Goal: Complete application form: Complete application form

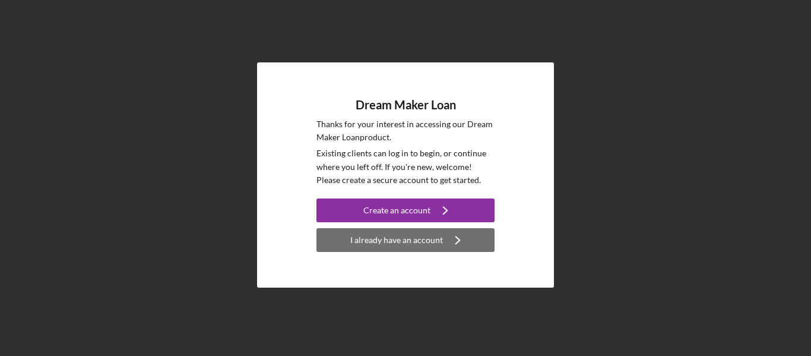
click at [431, 242] on div "I already have an account" at bounding box center [396, 240] width 93 height 24
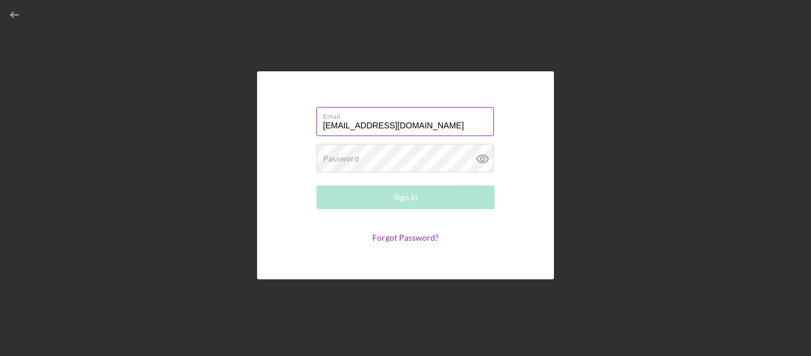
type input "[EMAIL_ADDRESS][DOMAIN_NAME]"
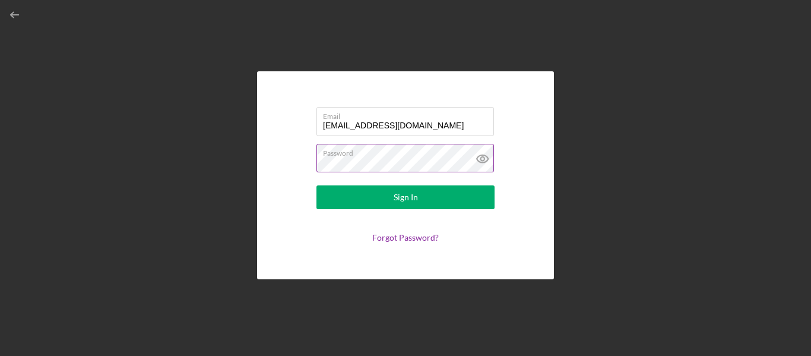
click at [479, 154] on icon at bounding box center [483, 159] width 30 height 30
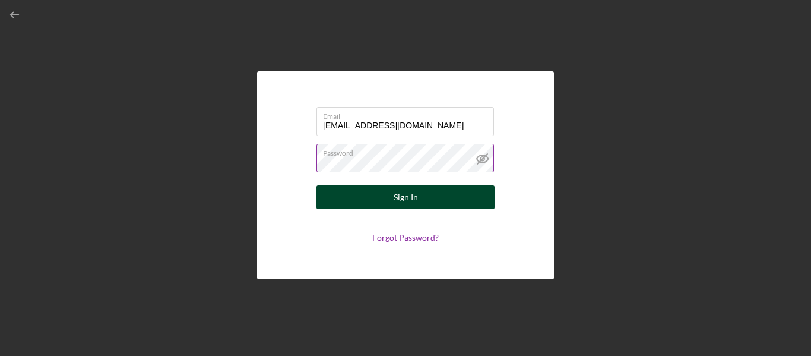
click at [470, 193] on button "Sign In" at bounding box center [406, 197] width 178 height 24
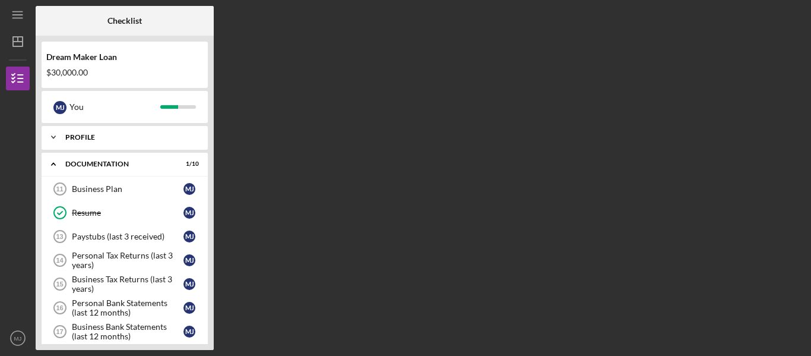
click at [53, 135] on icon "Icon/Expander" at bounding box center [54, 137] width 24 height 24
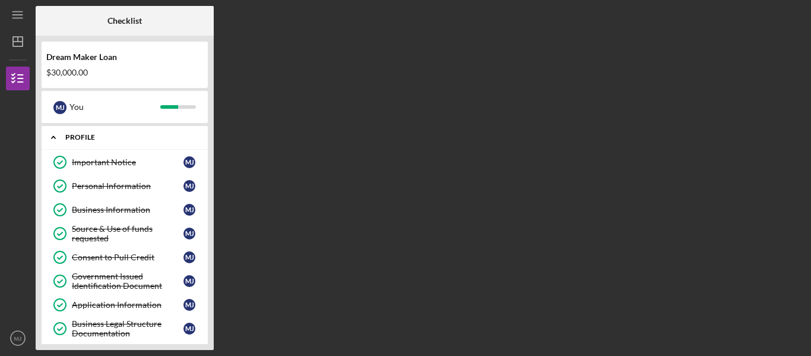
click at [52, 137] on icon "Icon/Expander" at bounding box center [54, 137] width 24 height 24
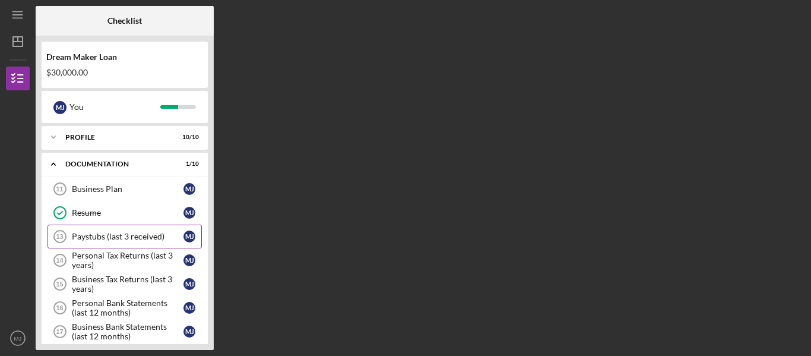
click at [134, 238] on div "Paystubs (last 3 received)" at bounding box center [128, 237] width 112 height 10
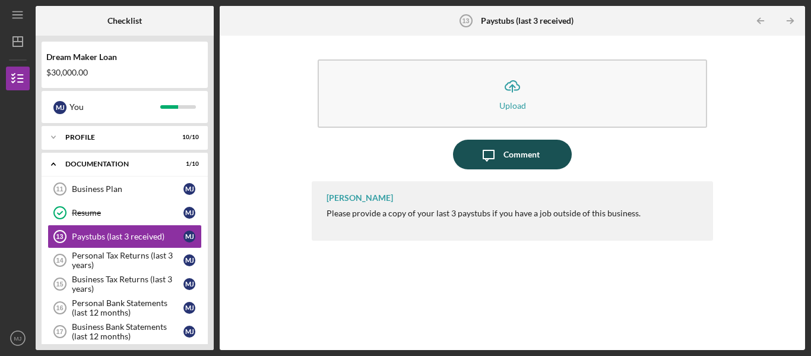
click at [522, 148] on div "Comment" at bounding box center [522, 155] width 36 height 30
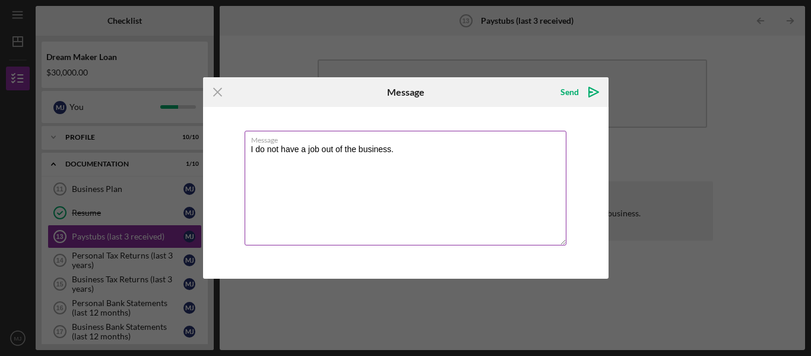
click at [250, 151] on textarea "I do not have a job out of the business." at bounding box center [406, 188] width 322 height 115
click at [353, 147] on textarea "N/A - I do not have a job out of the business." at bounding box center [406, 188] width 322 height 115
click at [383, 147] on textarea "N/A - I do not have a job outside of the business." at bounding box center [406, 188] width 322 height 115
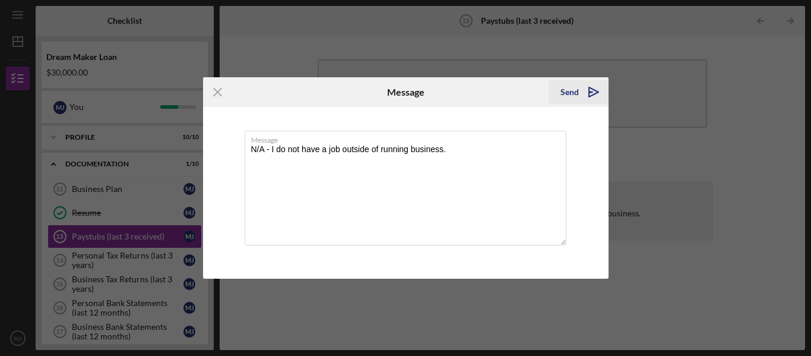
type textarea "N/A - I do not have a job outside of running business."
click at [596, 97] on icon "Icon/icon-invite-send" at bounding box center [594, 92] width 30 height 30
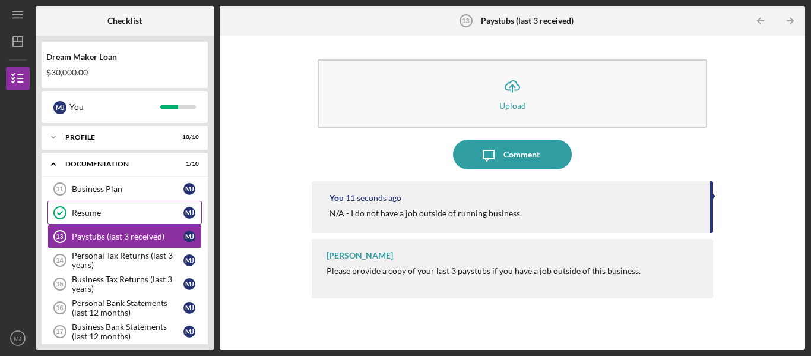
click at [101, 218] on link "Resume Resume M J" at bounding box center [125, 213] width 154 height 24
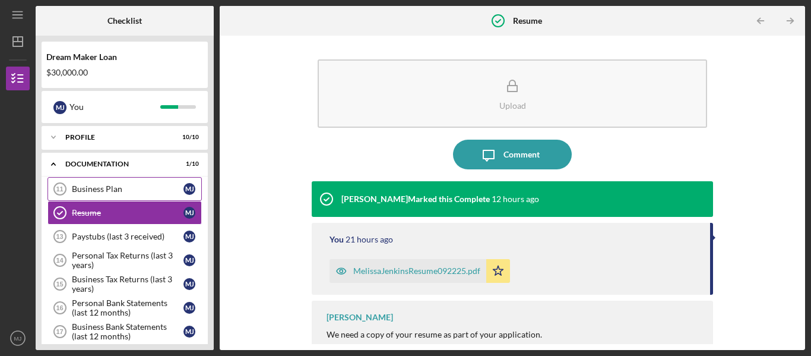
click at [99, 193] on div "Business Plan" at bounding box center [128, 189] width 112 height 10
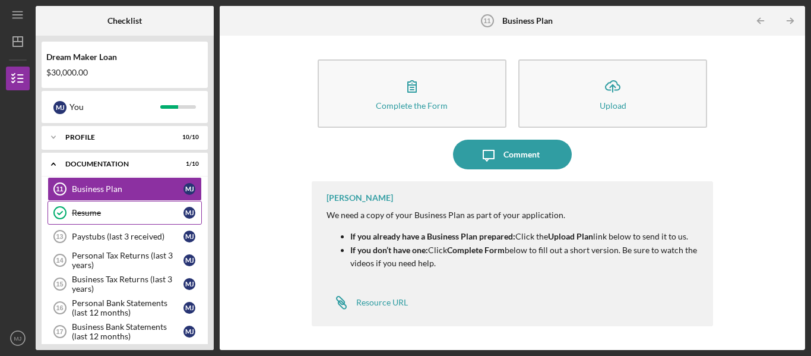
click at [102, 208] on div "Resume" at bounding box center [128, 213] width 112 height 10
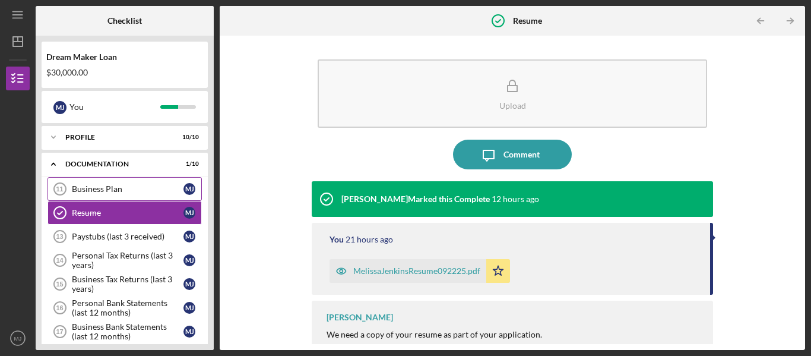
click at [124, 191] on div "Business Plan" at bounding box center [128, 189] width 112 height 10
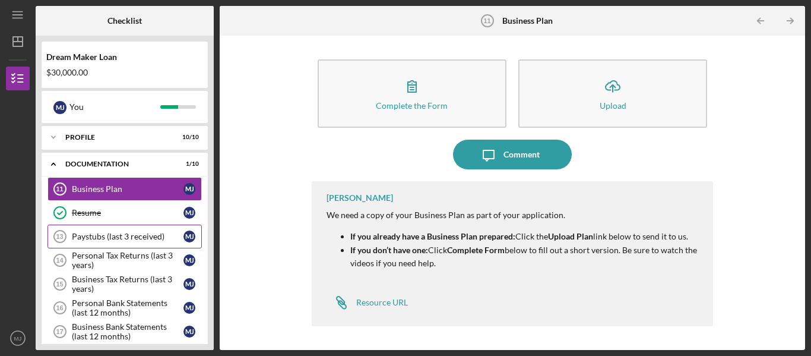
click at [133, 240] on div "Paystubs (last 3 received)" at bounding box center [128, 237] width 112 height 10
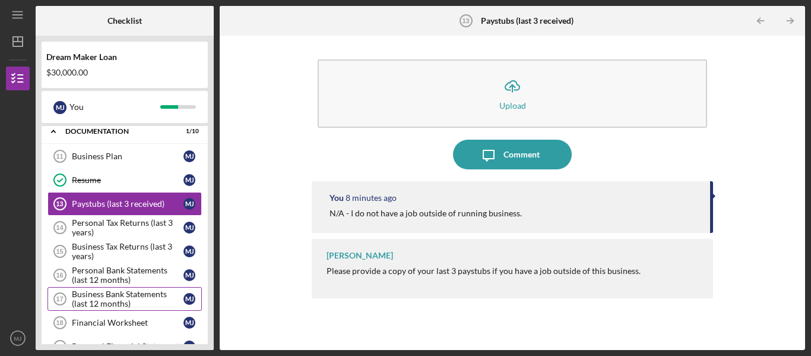
scroll to position [17, 0]
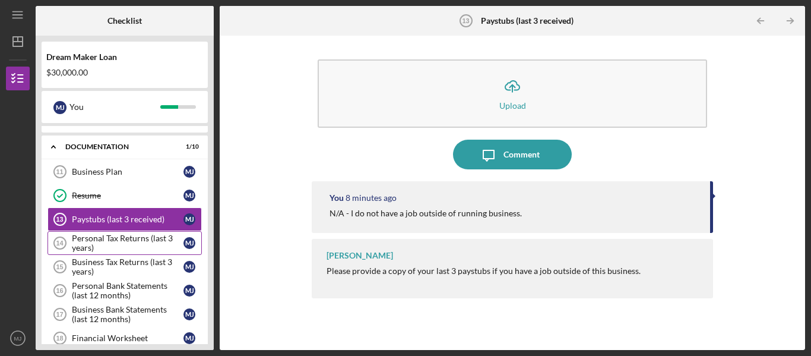
click at [124, 235] on div "Personal Tax Returns (last 3 years)" at bounding box center [128, 242] width 112 height 19
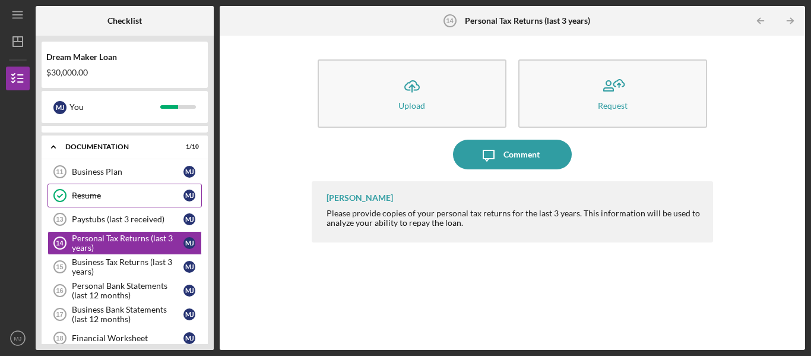
click at [112, 191] on div "Resume" at bounding box center [128, 196] width 112 height 10
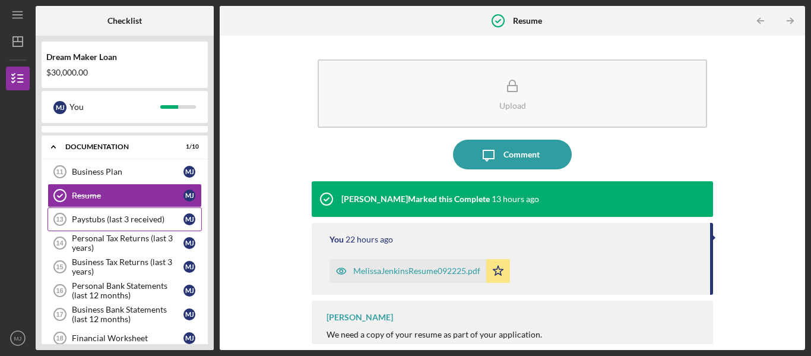
click at [113, 216] on div "Paystubs (last 3 received)" at bounding box center [128, 219] width 112 height 10
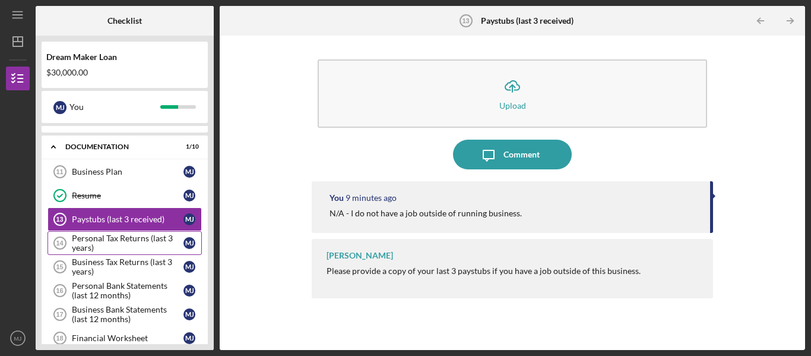
click at [131, 237] on div "Personal Tax Returns (last 3 years)" at bounding box center [128, 242] width 112 height 19
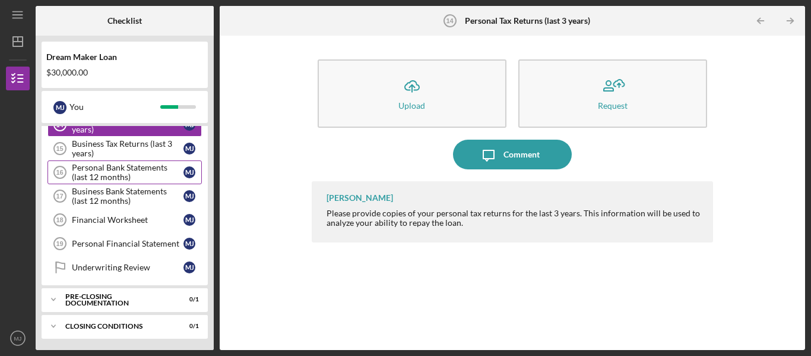
scroll to position [136, 0]
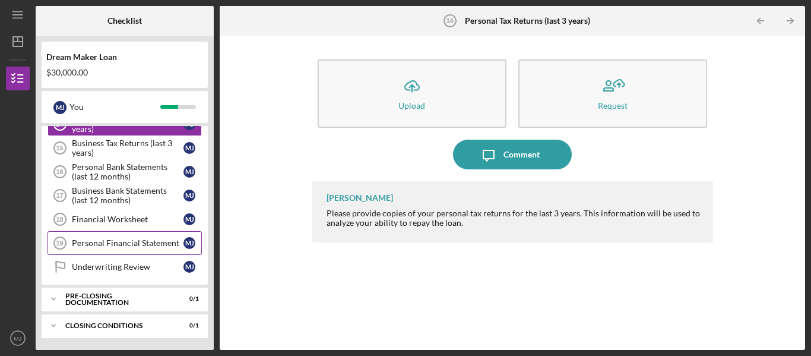
click at [141, 240] on div "Personal Financial Statement" at bounding box center [128, 243] width 112 height 10
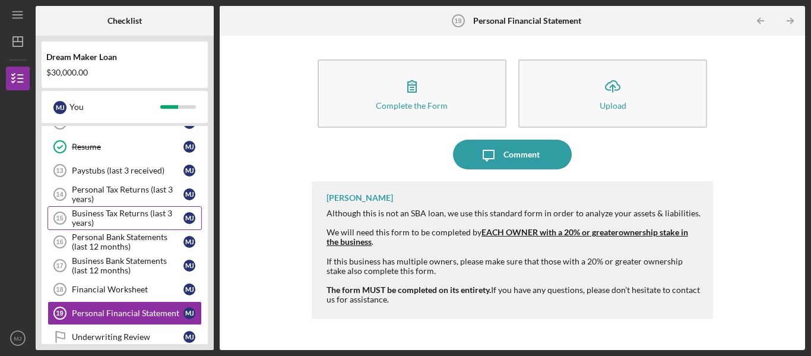
scroll to position [65, 0]
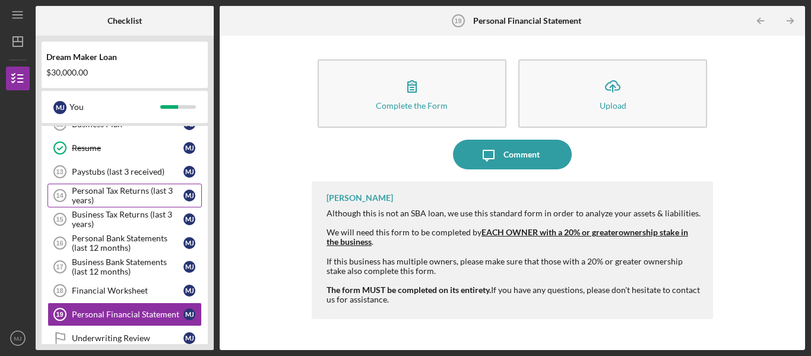
click at [134, 188] on div "Personal Tax Returns (last 3 years)" at bounding box center [128, 195] width 112 height 19
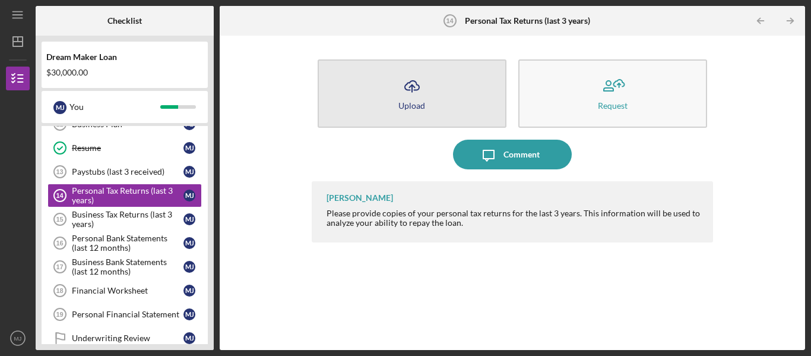
click at [372, 84] on button "Icon/Upload Upload" at bounding box center [412, 93] width 189 height 68
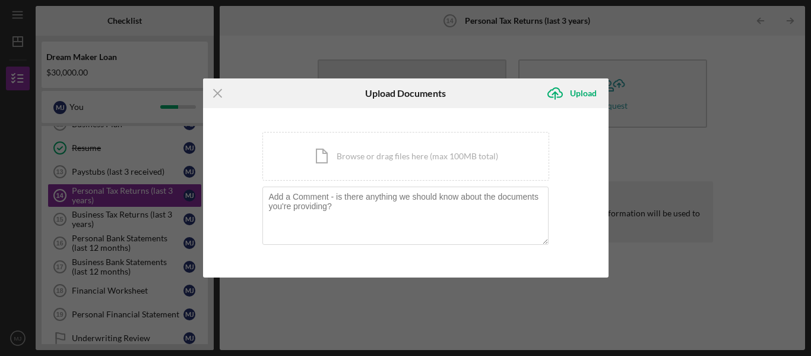
click at [372, 84] on body "Icon/Menu Personal Tax Returns (last 3 years) 14 Personal Tax Returns (last 3 y…" at bounding box center [405, 178] width 811 height 356
click at [338, 159] on div "Icon/Document Browse or drag files here (max 100MB total) Tap to choose files o…" at bounding box center [405, 156] width 287 height 49
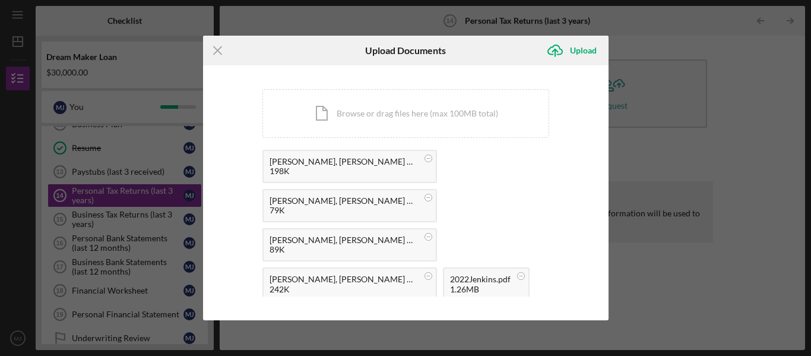
scroll to position [77, 0]
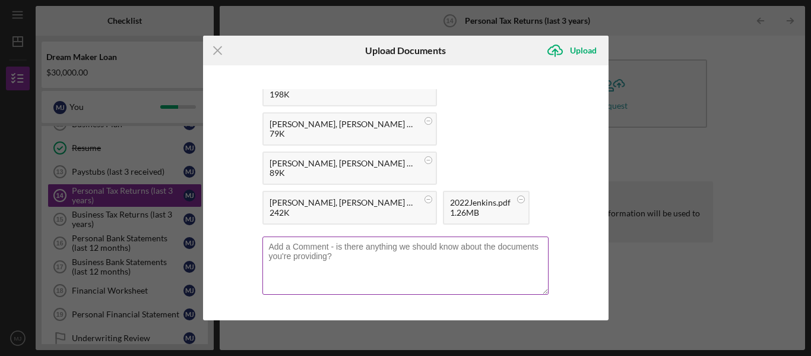
click at [450, 257] on textarea at bounding box center [405, 265] width 286 height 58
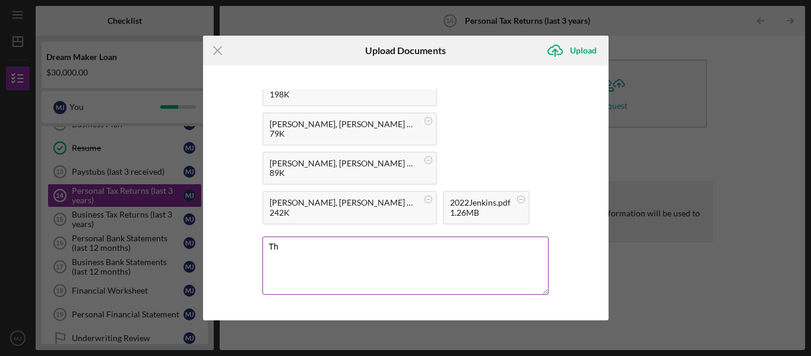
type textarea "T"
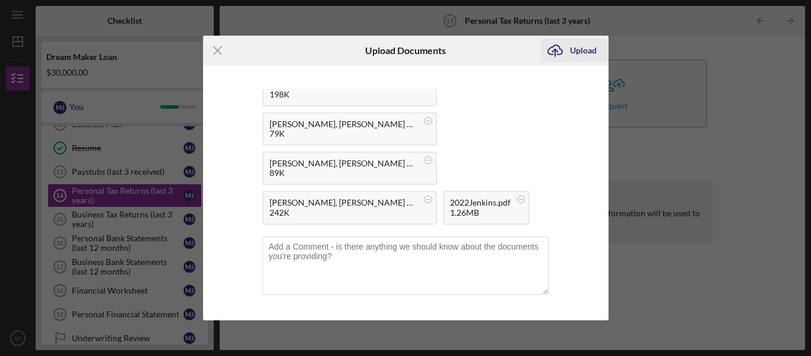
click at [591, 52] on div "Upload" at bounding box center [583, 51] width 27 height 24
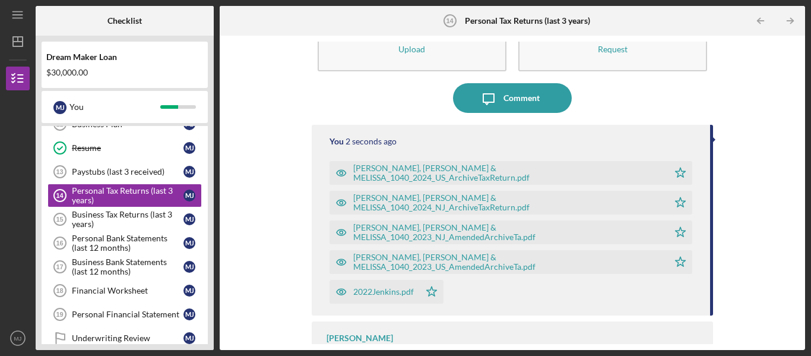
scroll to position [93, 0]
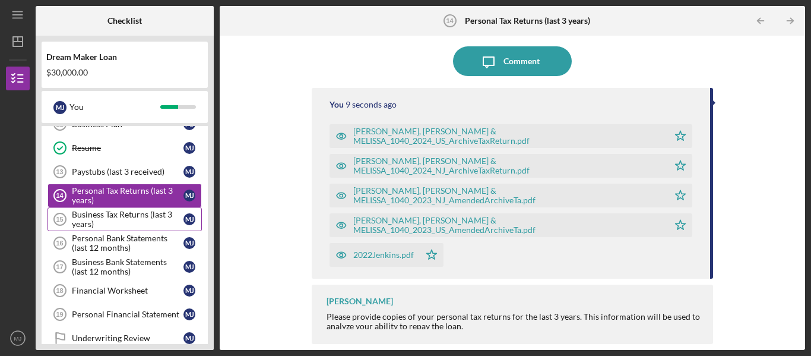
click at [154, 224] on div "Business Tax Returns (last 3 years)" at bounding box center [128, 219] width 112 height 19
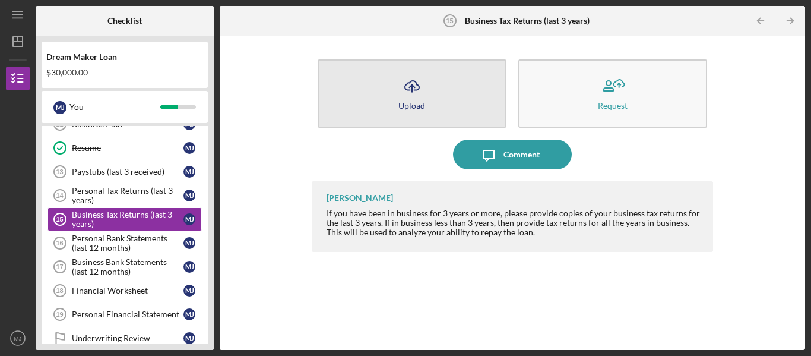
click at [435, 94] on button "Icon/Upload Upload" at bounding box center [412, 93] width 189 height 68
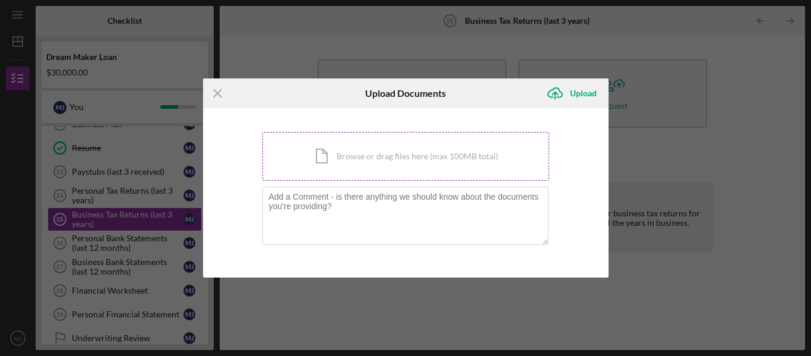
click at [397, 154] on div "Icon/Document Browse or drag files here (max 100MB total) Tap to choose files o…" at bounding box center [405, 156] width 287 height 49
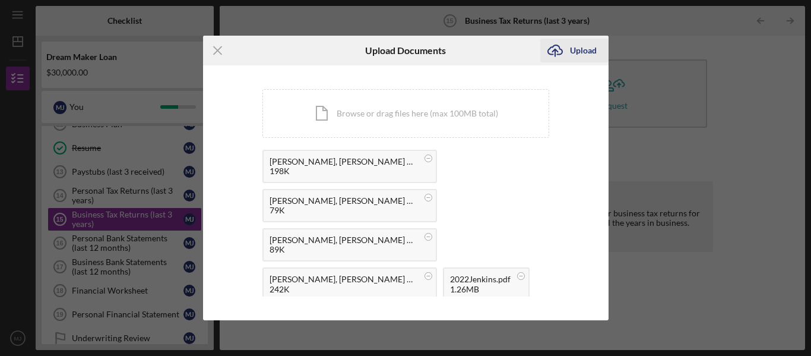
click at [584, 50] on div "Upload" at bounding box center [583, 51] width 27 height 24
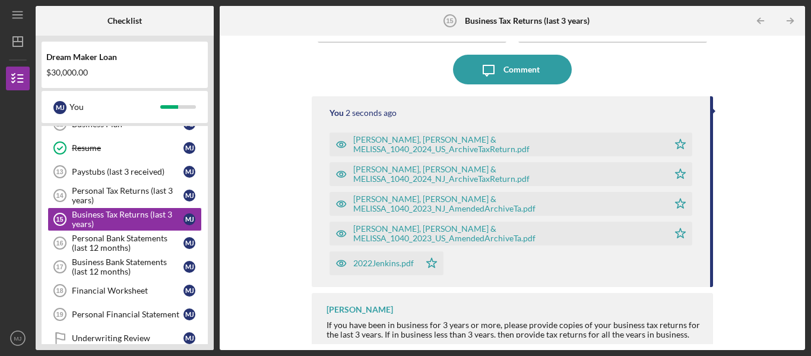
scroll to position [93, 0]
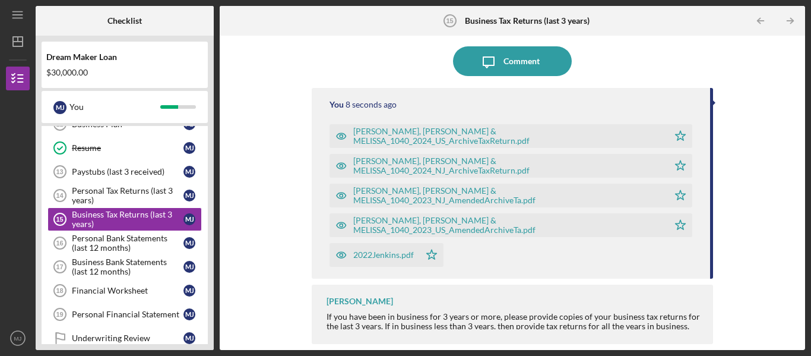
click at [463, 325] on div "If you have been in business for 3 years or more, please provide copies of your…" at bounding box center [514, 326] width 375 height 29
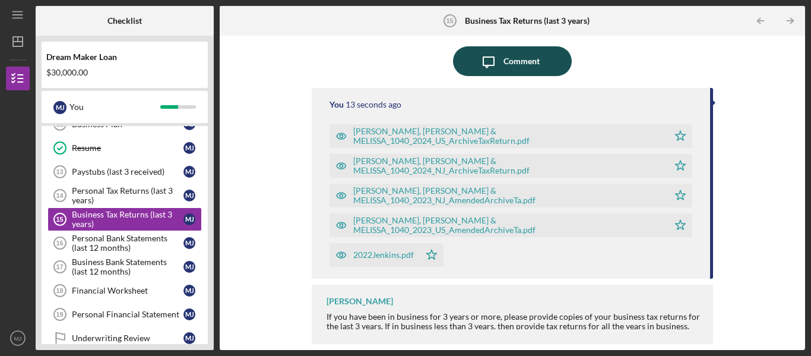
click at [550, 48] on button "Icon/Message Comment" at bounding box center [512, 61] width 119 height 30
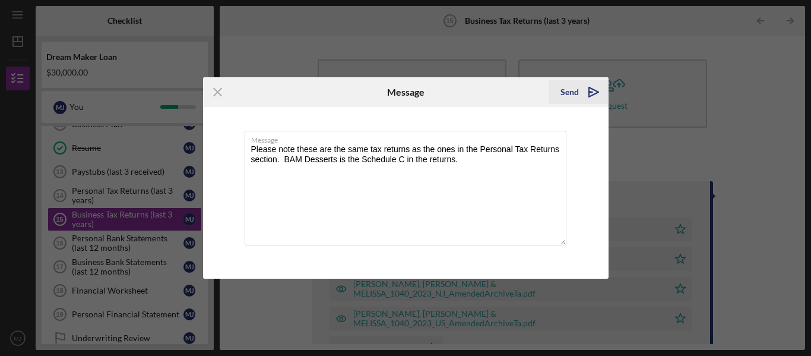
type textarea "Please note these are the same tax returns as the ones in the Personal Tax Retu…"
click at [563, 85] on div "Send" at bounding box center [570, 92] width 18 height 24
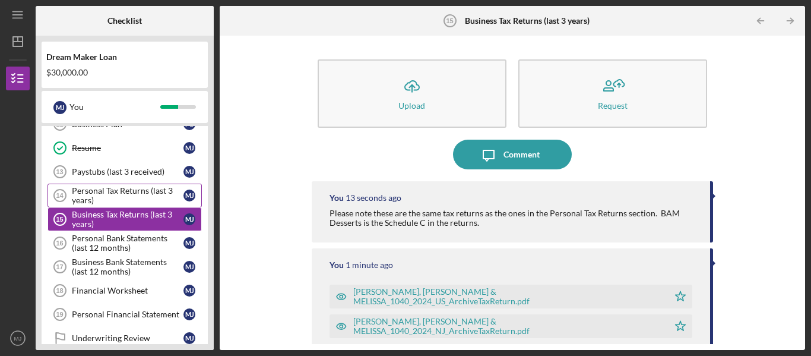
click at [107, 192] on div "Personal Tax Returns (last 3 years)" at bounding box center [128, 195] width 112 height 19
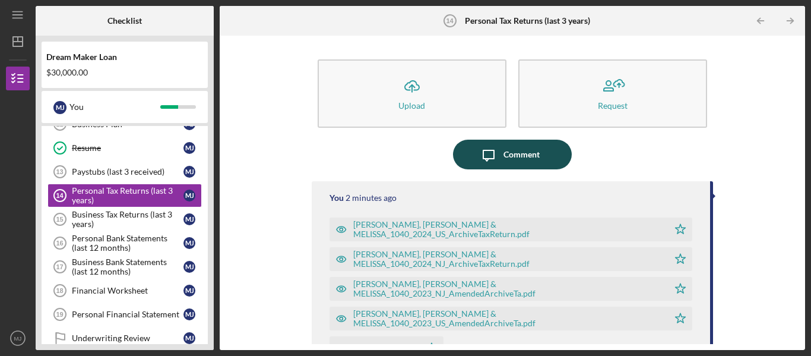
click at [505, 147] on div "Comment" at bounding box center [522, 155] width 36 height 30
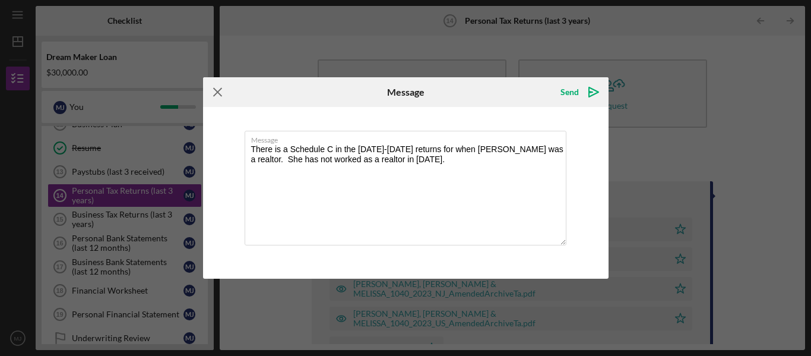
type textarea "There is a Schedule C in the 2022-2024 returns for when Melissa Jenkins was a r…"
click at [216, 88] on icon "Icon/Menu Close" at bounding box center [218, 92] width 30 height 30
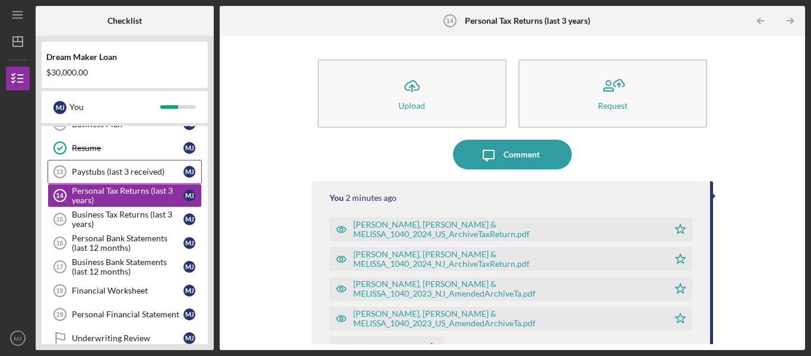
click at [131, 176] on div "Paystubs (last 3 received)" at bounding box center [128, 172] width 112 height 10
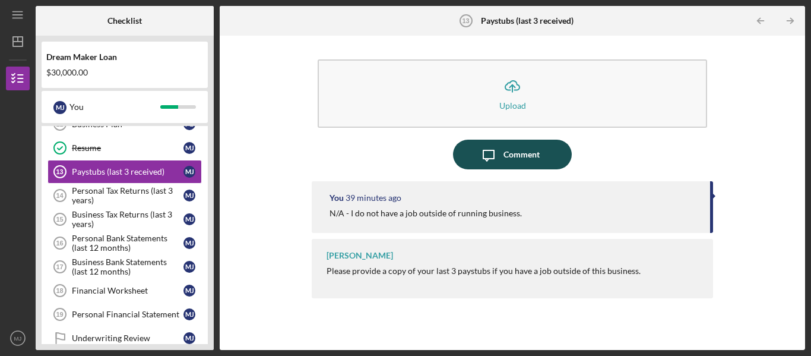
click at [514, 159] on div "Comment" at bounding box center [522, 155] width 36 height 30
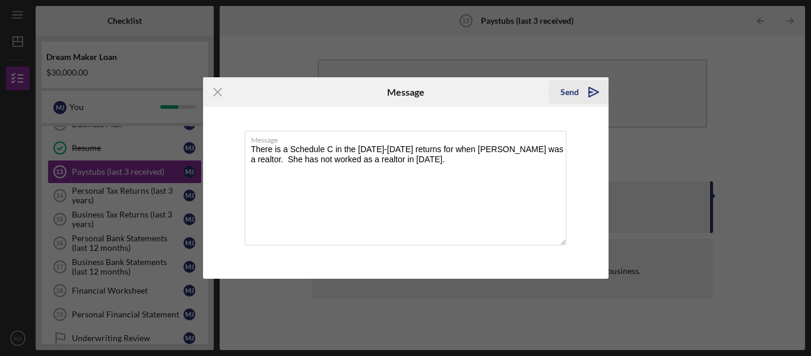
type textarea "There is a Schedule C in the 2022-2024 returns for when Melissa Jenkins was a r…"
click at [592, 92] on polygon "submit" at bounding box center [591, 91] width 4 height 1
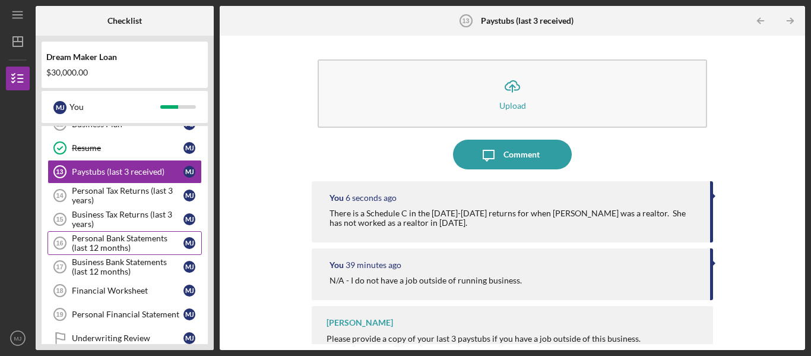
click at [144, 242] on div "Personal Bank Statements (last 12 months)" at bounding box center [128, 242] width 112 height 19
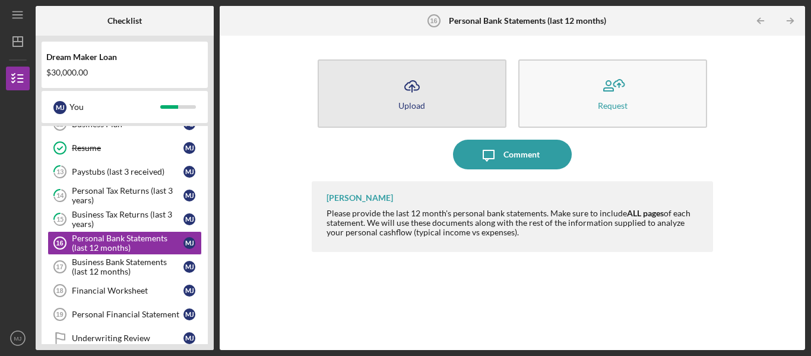
click at [404, 96] on icon "Icon/Upload" at bounding box center [412, 86] width 30 height 30
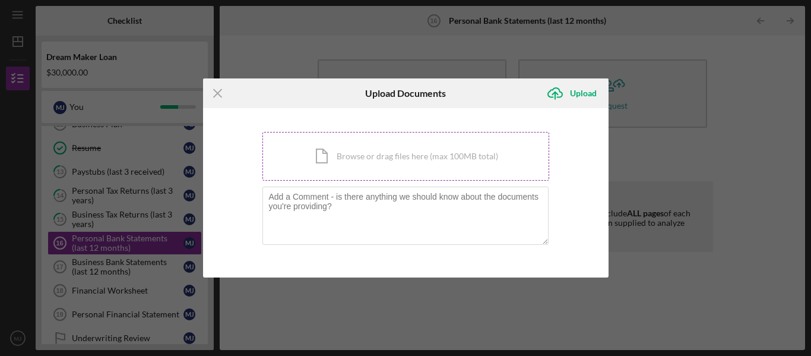
click at [397, 161] on div "Icon/Document Browse or drag files here (max 100MB total) Tap to choose files o…" at bounding box center [405, 156] width 287 height 49
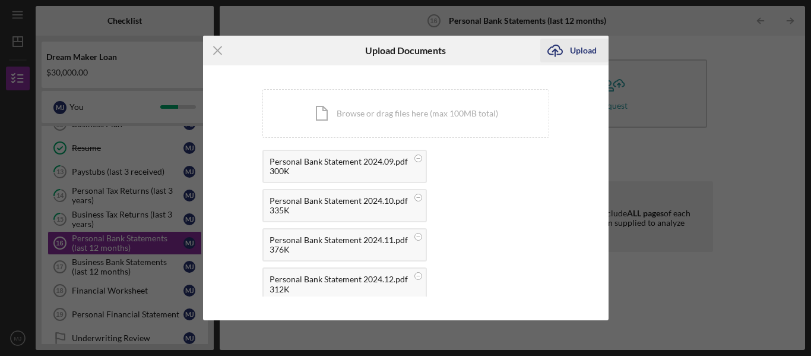
click at [583, 52] on div "Upload" at bounding box center [583, 51] width 27 height 24
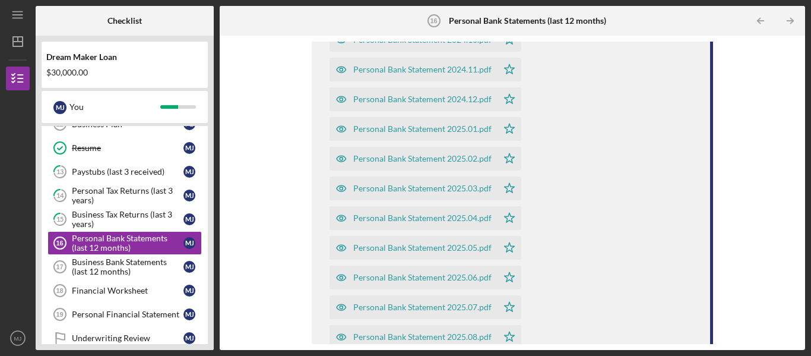
scroll to position [301, 0]
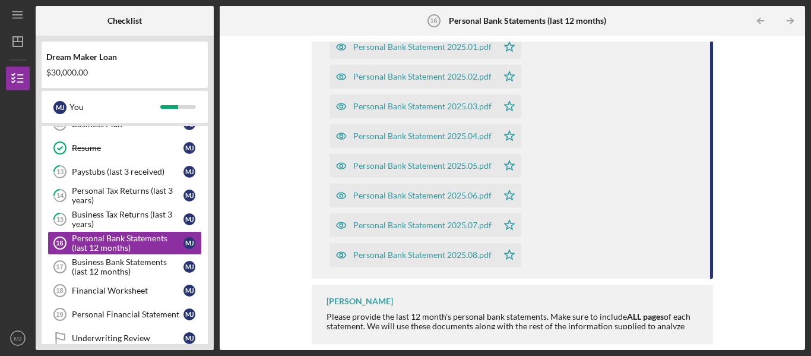
click at [680, 304] on div "Vincent Tanner Please provide the last 12 month's personal bank statements. Mak…" at bounding box center [512, 313] width 401 height 59
click at [96, 293] on div "Financial Worksheet" at bounding box center [128, 291] width 112 height 10
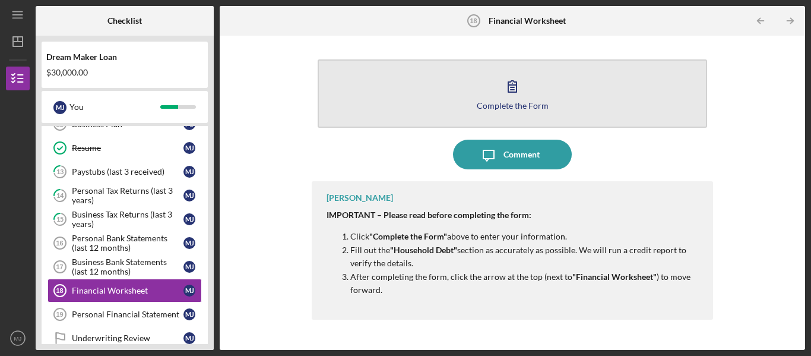
click at [514, 102] on div "Complete the Form" at bounding box center [513, 105] width 72 height 9
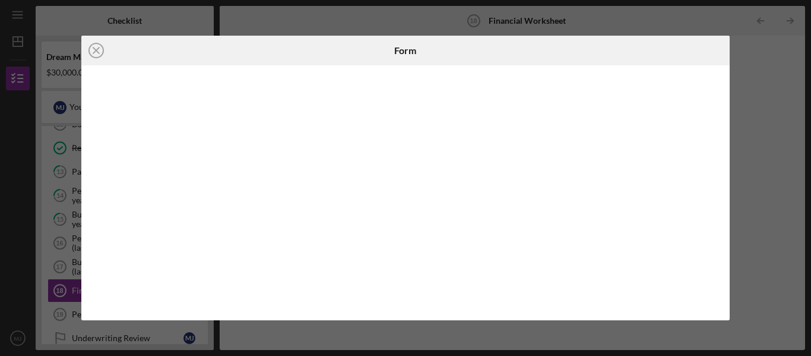
click at [238, 309] on div at bounding box center [405, 192] width 649 height 255
click at [744, 126] on div "Icon/Close Form" at bounding box center [405, 178] width 811 height 356
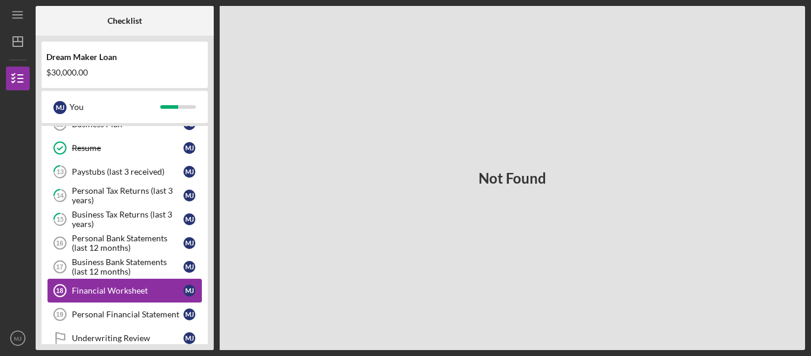
click at [135, 287] on div "Financial Worksheet" at bounding box center [128, 291] width 112 height 10
click at [134, 265] on div "Business Bank Statements (last 12 months)" at bounding box center [128, 266] width 112 height 19
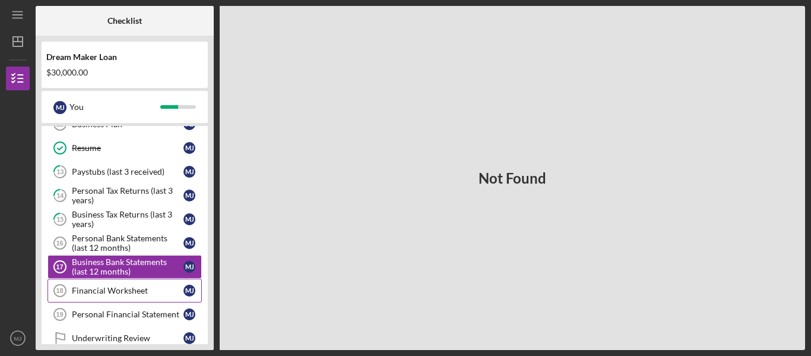
click at [132, 290] on div "Financial Worksheet" at bounding box center [128, 291] width 112 height 10
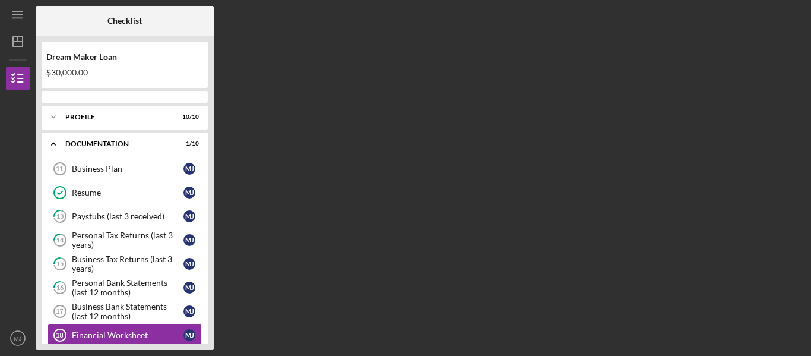
scroll to position [110, 0]
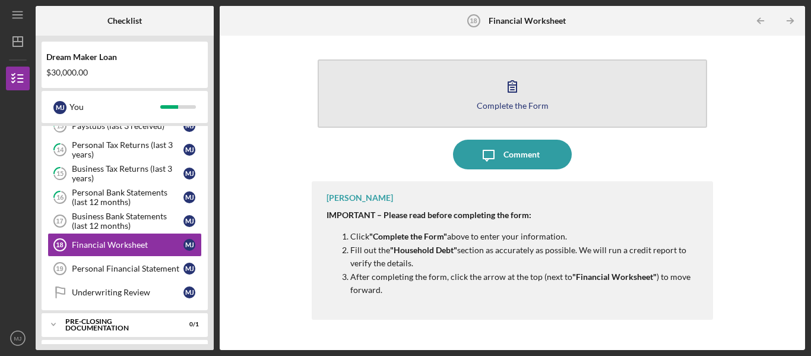
click at [502, 102] on div "Complete the Form" at bounding box center [513, 105] width 72 height 9
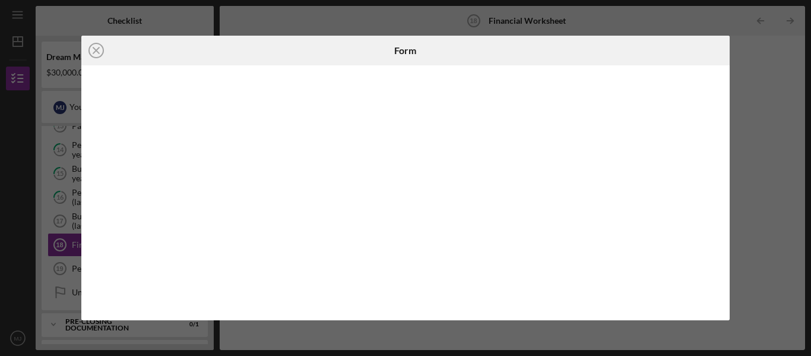
click at [760, 109] on div "Icon/Close Form" at bounding box center [405, 178] width 811 height 356
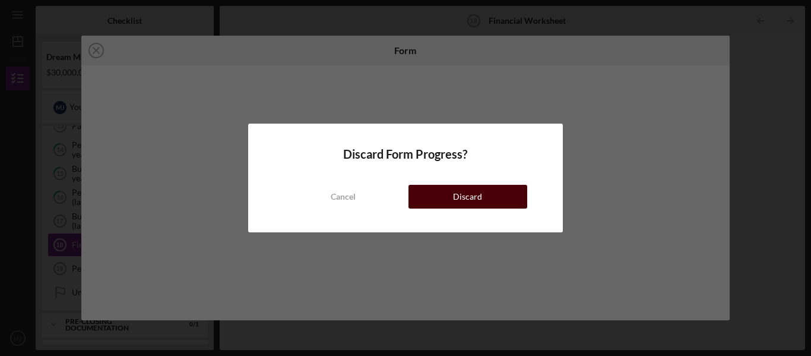
click at [434, 202] on button "Discard" at bounding box center [468, 197] width 119 height 24
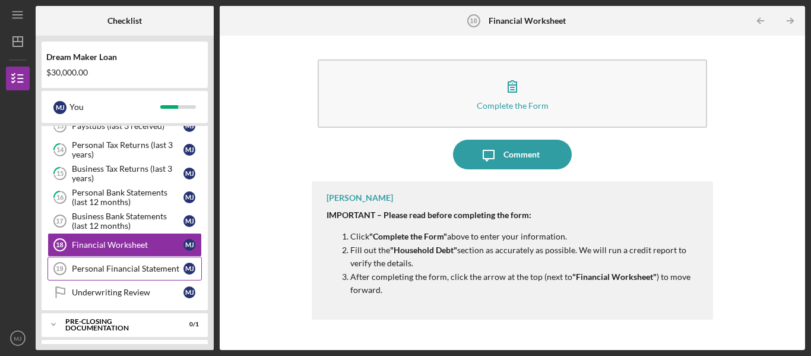
click at [105, 261] on link "Personal Financial Statement 19 Personal Financial Statement [PERSON_NAME]" at bounding box center [125, 269] width 154 height 24
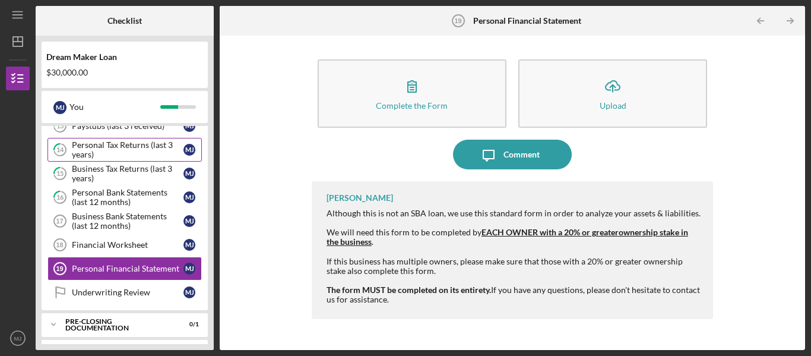
click at [141, 148] on div "Personal Tax Returns (last 3 years)" at bounding box center [128, 149] width 112 height 19
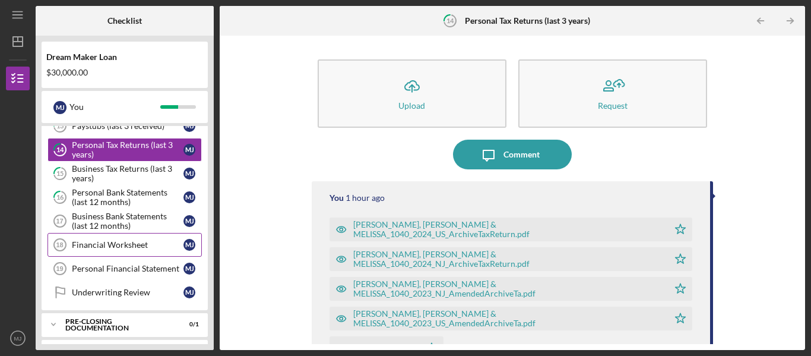
click at [133, 246] on div "Financial Worksheet" at bounding box center [128, 245] width 112 height 10
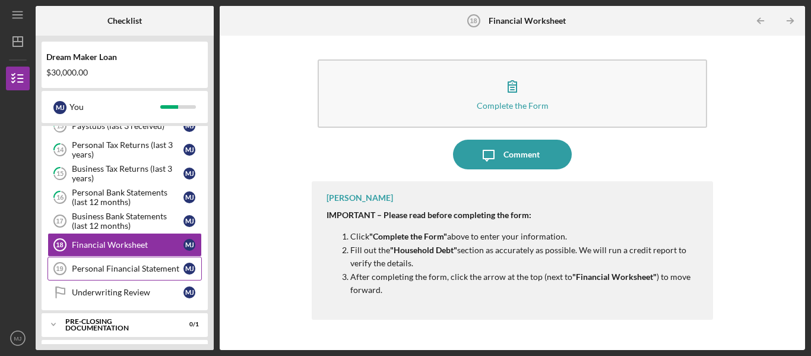
click at [124, 261] on link "Personal Financial Statement 19 Personal Financial Statement [PERSON_NAME]" at bounding box center [125, 269] width 154 height 24
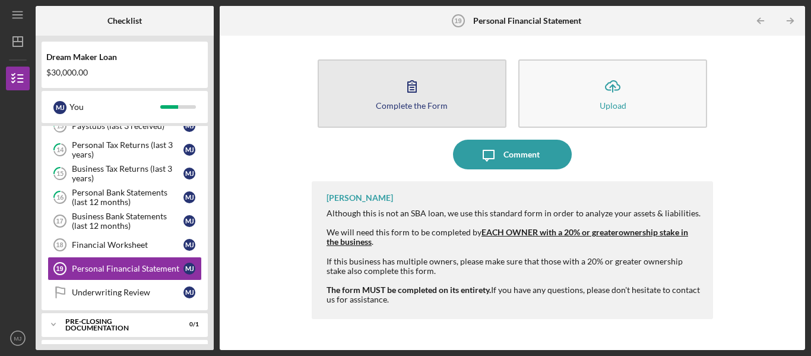
click at [410, 104] on div "Complete the Form" at bounding box center [412, 105] width 72 height 9
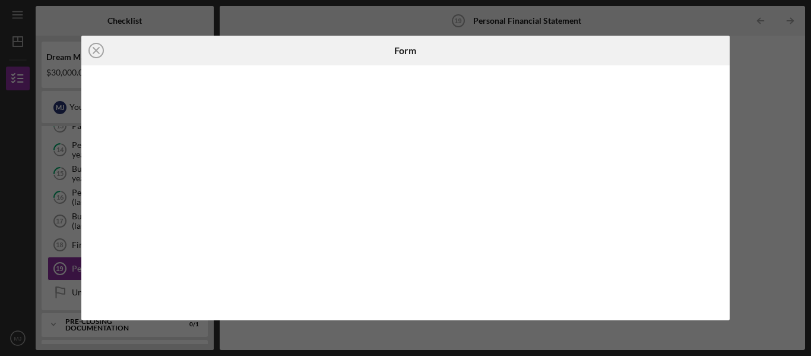
click at [766, 72] on div "Icon/Close Form" at bounding box center [405, 178] width 811 height 356
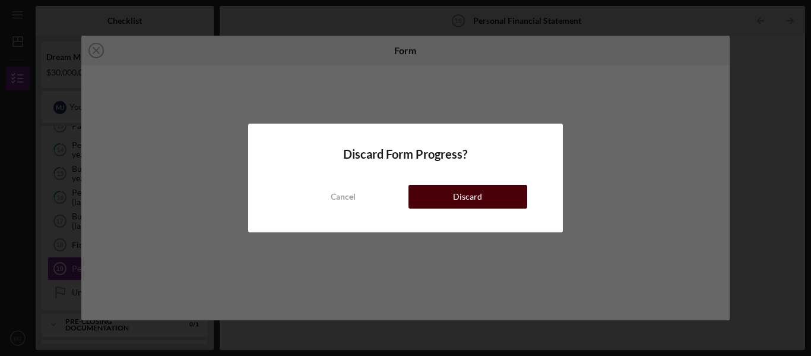
drag, startPoint x: 472, startPoint y: 194, endPoint x: 464, endPoint y: 190, distance: 8.5
click at [464, 190] on div "Discard" at bounding box center [467, 197] width 29 height 24
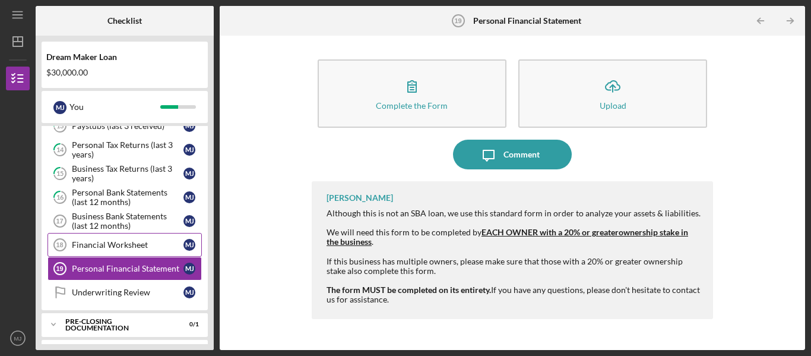
click at [110, 241] on div "Financial Worksheet" at bounding box center [128, 245] width 112 height 10
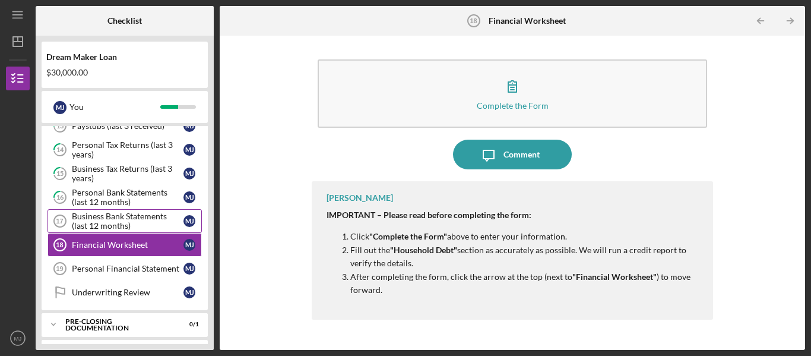
click at [163, 217] on div "Business Bank Statements (last 12 months)" at bounding box center [128, 220] width 112 height 19
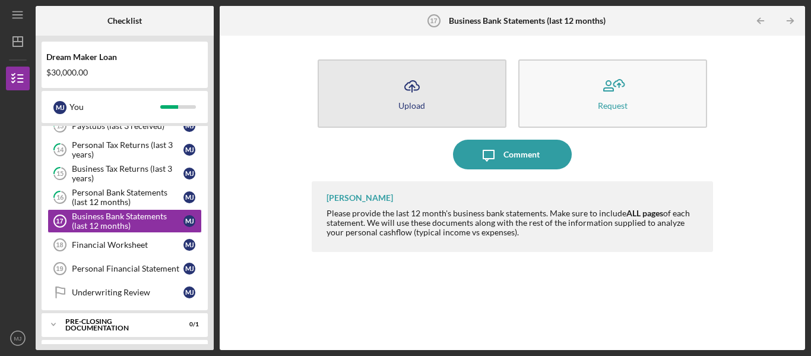
click at [407, 118] on button "Icon/Upload Upload" at bounding box center [412, 93] width 189 height 68
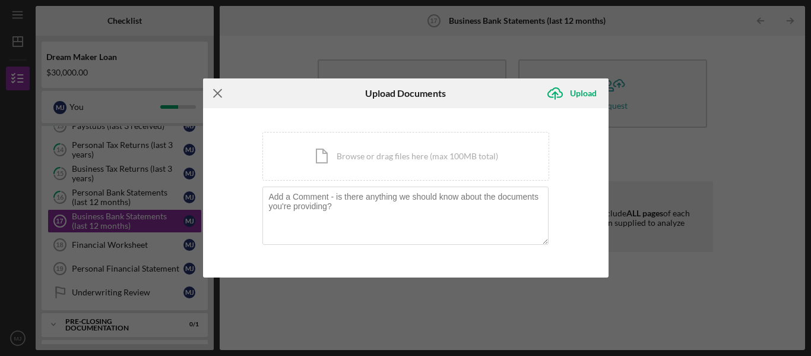
click at [214, 92] on icon "Icon/Menu Close" at bounding box center [218, 93] width 30 height 30
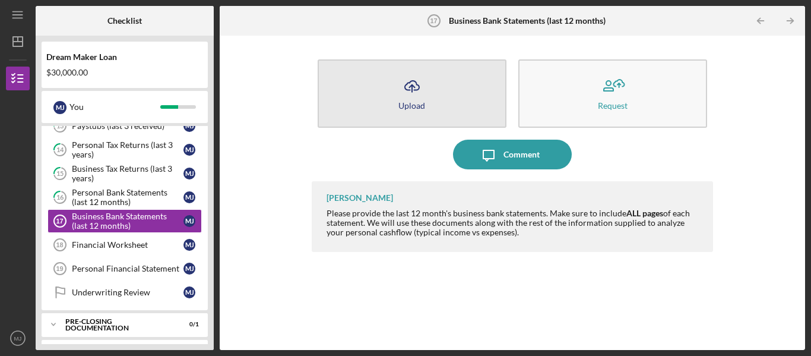
click at [436, 87] on button "Icon/Upload Upload" at bounding box center [412, 93] width 189 height 68
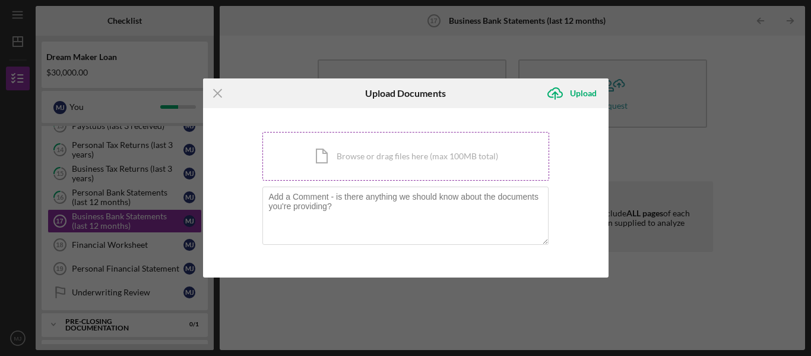
click at [416, 160] on div "Icon/Document Browse or drag files here (max 100MB total) Tap to choose files o…" at bounding box center [405, 156] width 287 height 49
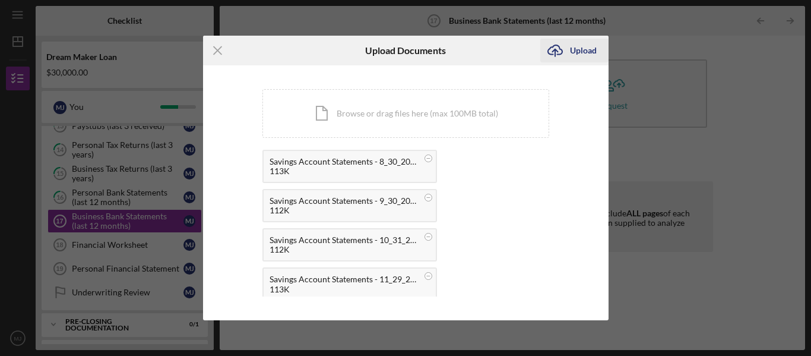
click at [578, 51] on div "Upload" at bounding box center [583, 51] width 27 height 24
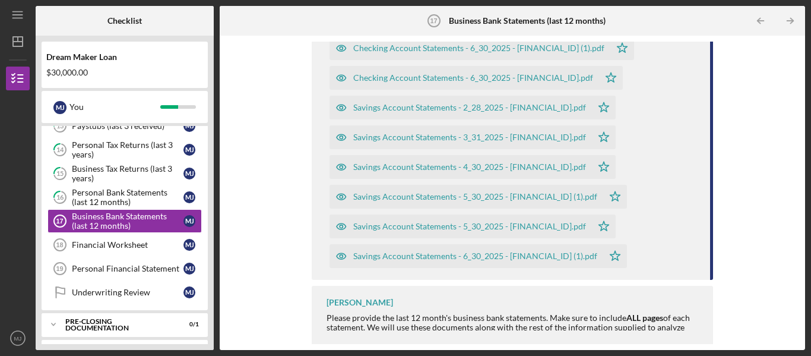
scroll to position [895, 0]
click at [121, 250] on link "Financial Worksheet 18 Financial Worksheet [PERSON_NAME]" at bounding box center [125, 245] width 154 height 24
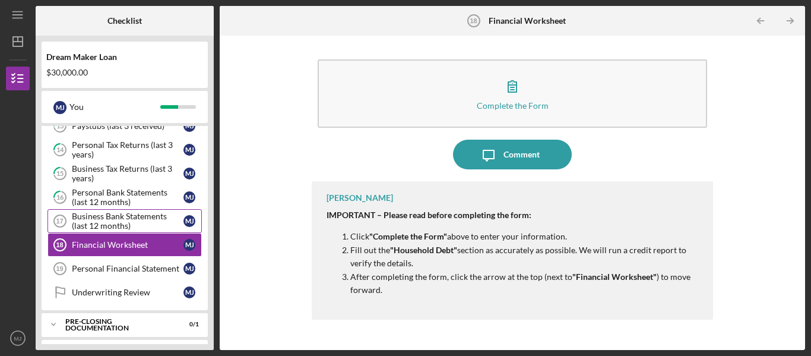
click at [121, 219] on div "Business Bank Statements (last 12 months)" at bounding box center [128, 220] width 112 height 19
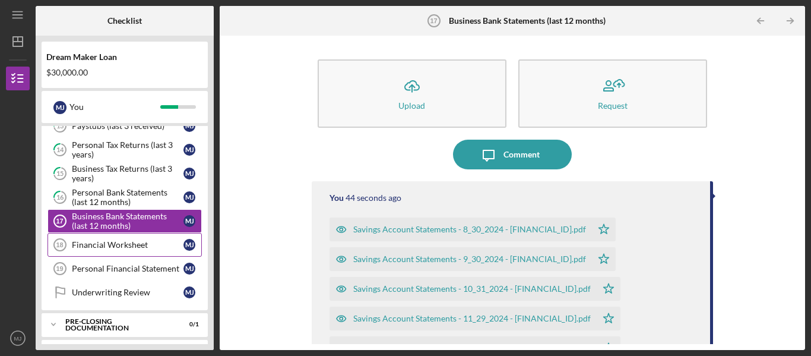
click at [134, 246] on div "Financial Worksheet" at bounding box center [128, 245] width 112 height 10
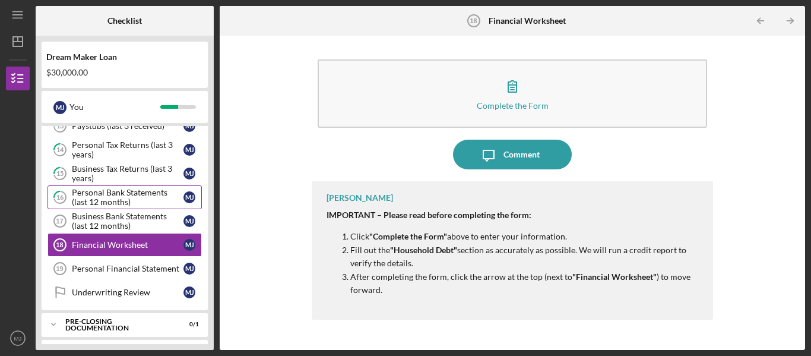
click at [125, 203] on div "Personal Bank Statements (last 12 months)" at bounding box center [128, 197] width 112 height 19
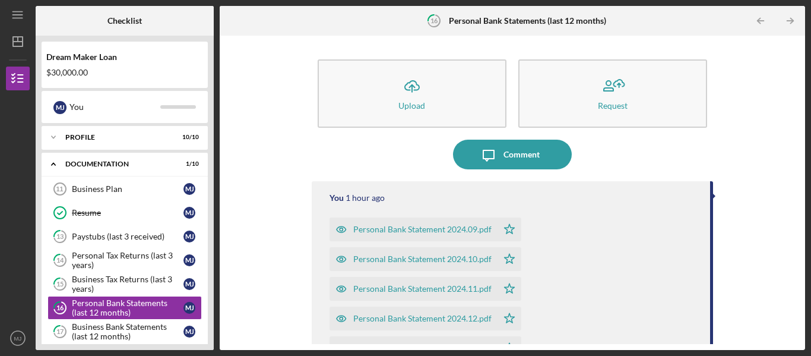
scroll to position [63, 0]
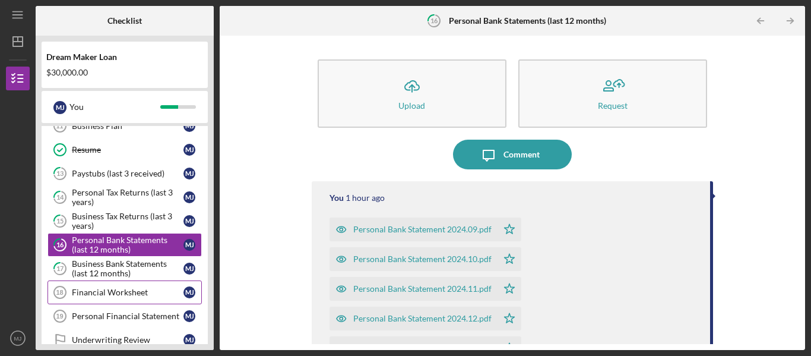
click at [135, 290] on div "Financial Worksheet" at bounding box center [128, 292] width 112 height 10
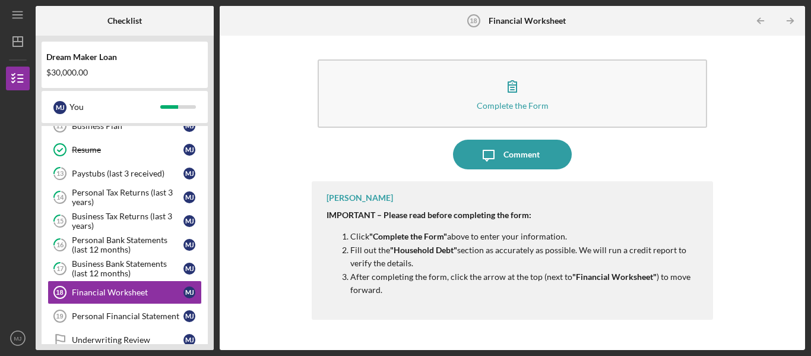
drag, startPoint x: 135, startPoint y: 290, endPoint x: 292, endPoint y: 224, distance: 170.1
click at [292, 224] on div "Complete the Form Form Icon/Message Comment [PERSON_NAME] IMPORTANT – Please re…" at bounding box center [513, 193] width 574 height 302
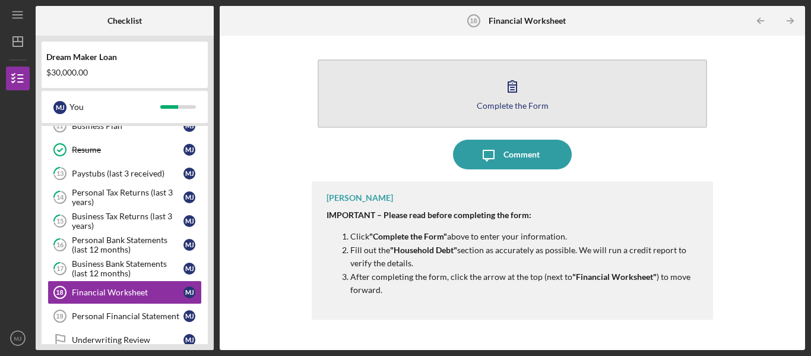
click at [501, 102] on div "Complete the Form" at bounding box center [513, 105] width 72 height 9
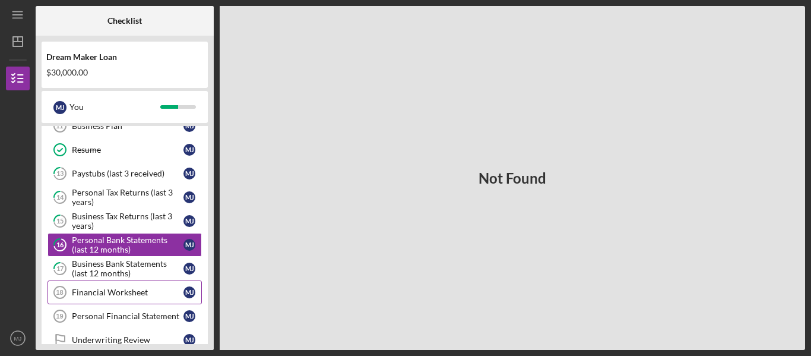
click at [145, 287] on div "Financial Worksheet" at bounding box center [128, 292] width 112 height 10
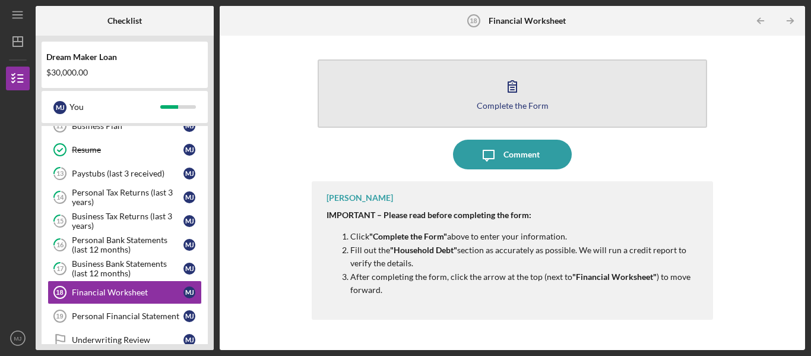
click at [438, 110] on button "Complete the Form Form" at bounding box center [513, 93] width 390 height 68
click at [510, 106] on div "Complete the Form" at bounding box center [513, 105] width 72 height 9
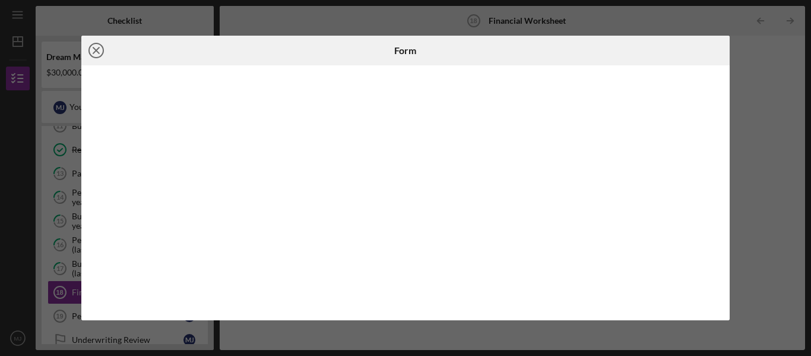
click at [97, 45] on icon "Icon/Close" at bounding box center [96, 51] width 30 height 30
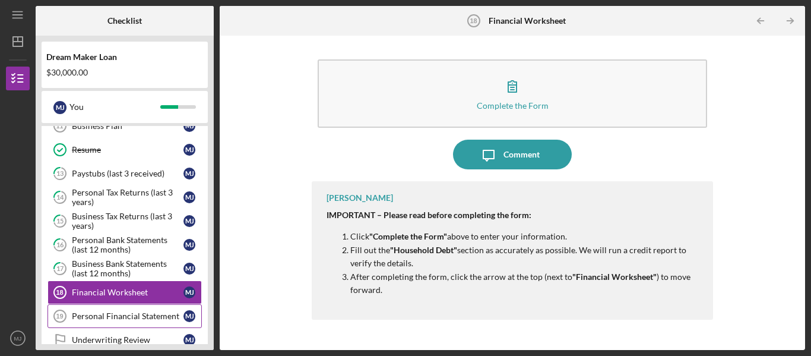
click at [109, 315] on div "Personal Financial Statement" at bounding box center [128, 316] width 112 height 10
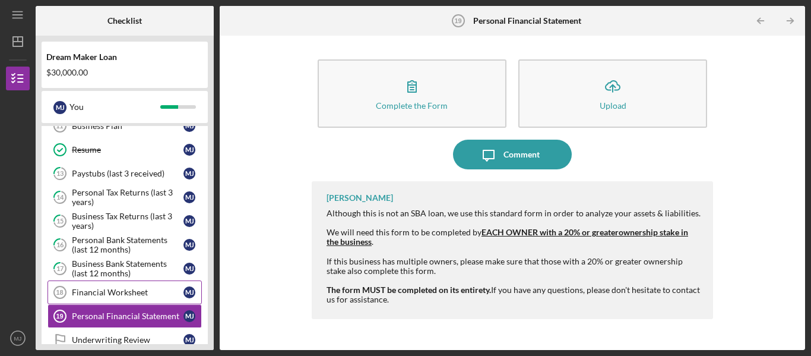
click at [112, 299] on link "Financial Worksheet 18 Financial Worksheet [PERSON_NAME]" at bounding box center [125, 292] width 154 height 24
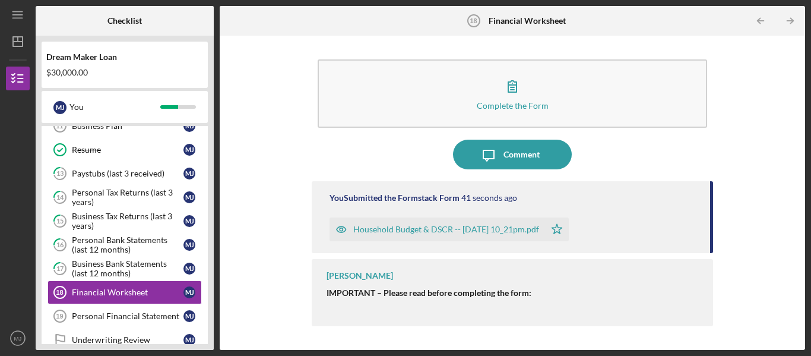
click at [410, 230] on div "Household Budget & DSCR -- [DATE] 10_21pm.pdf" at bounding box center [446, 229] width 186 height 10
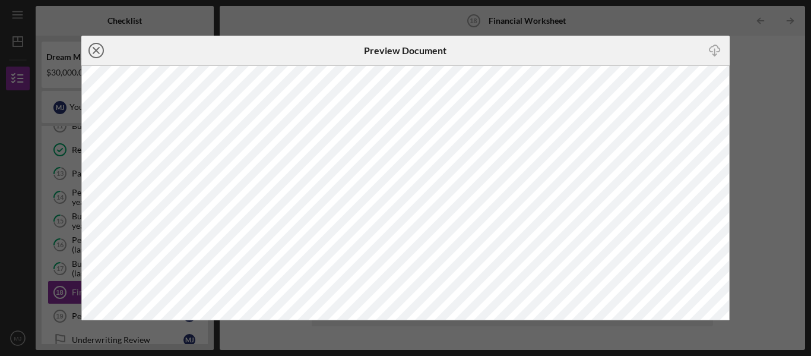
click at [95, 49] on line at bounding box center [96, 51] width 6 height 6
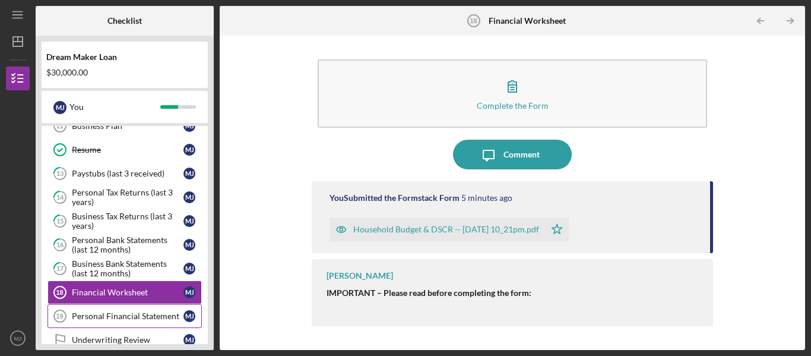
click at [121, 320] on div "Personal Financial Statement" at bounding box center [128, 316] width 112 height 10
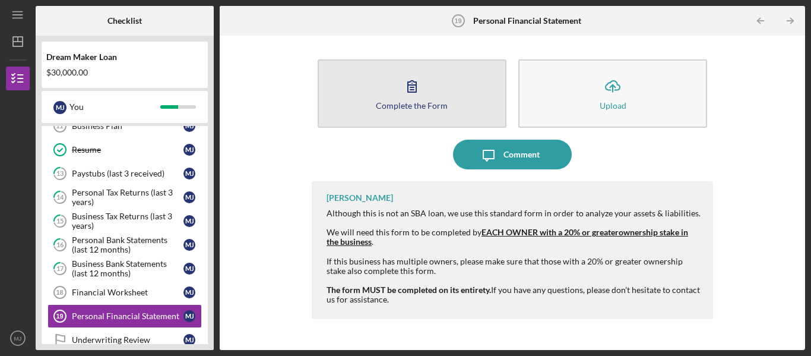
click at [413, 91] on icon "button" at bounding box center [412, 86] width 30 height 30
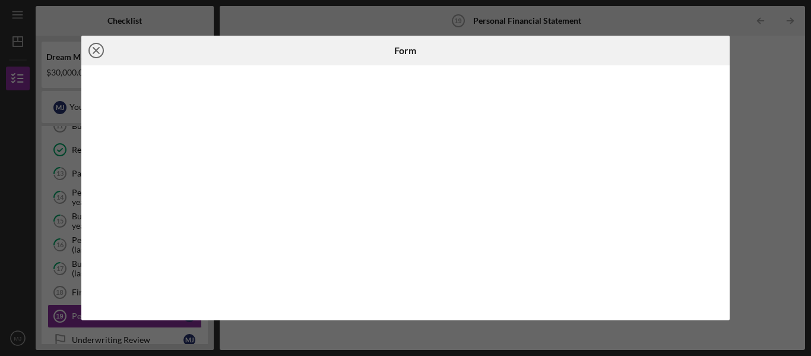
click at [93, 54] on icon "Icon/Close" at bounding box center [96, 51] width 30 height 30
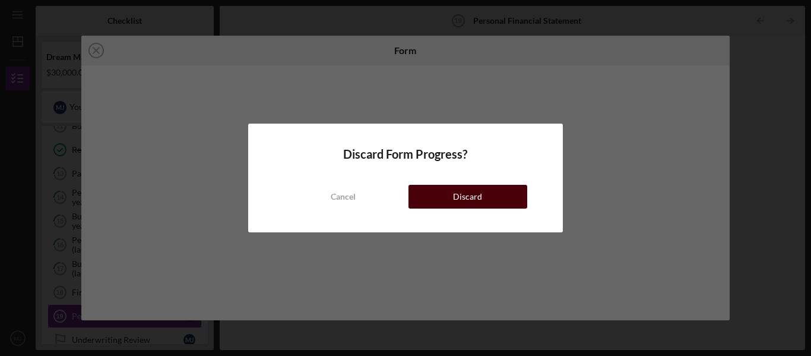
click at [488, 203] on button "Discard" at bounding box center [468, 197] width 119 height 24
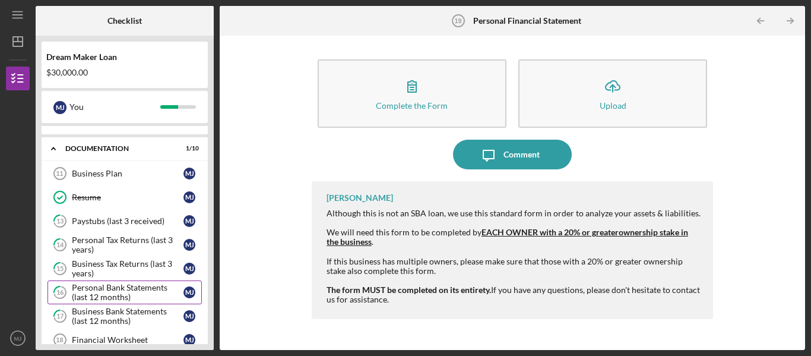
scroll to position [15, 0]
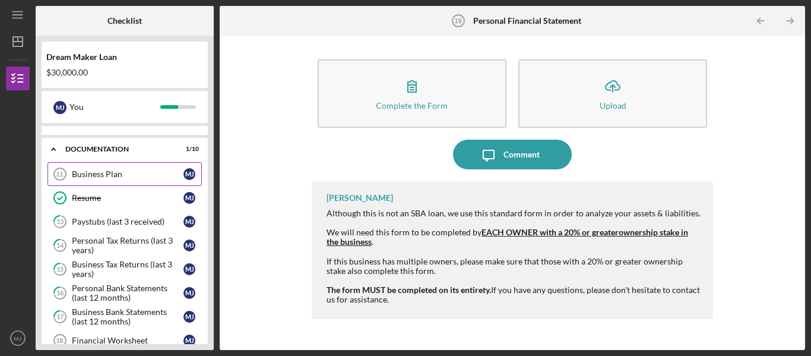
click at [81, 176] on div "Business Plan" at bounding box center [128, 174] width 112 height 10
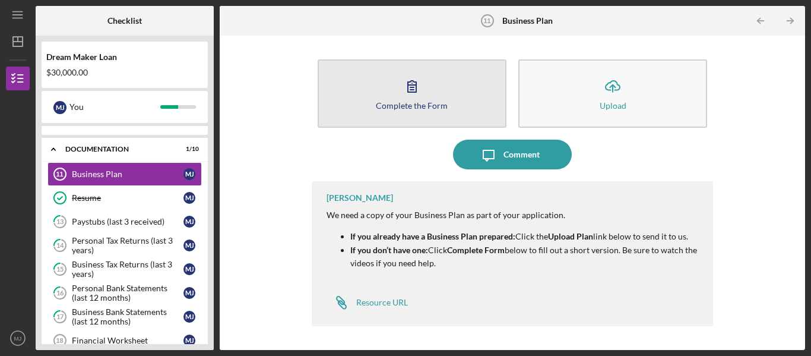
click at [389, 86] on button "Complete the Form Form" at bounding box center [412, 93] width 189 height 68
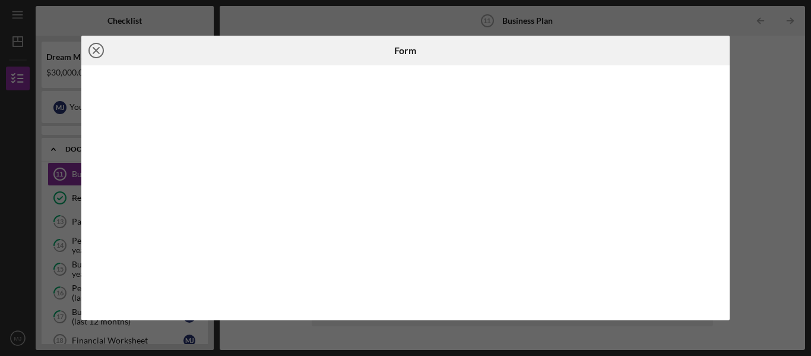
click at [94, 52] on line at bounding box center [96, 51] width 6 height 6
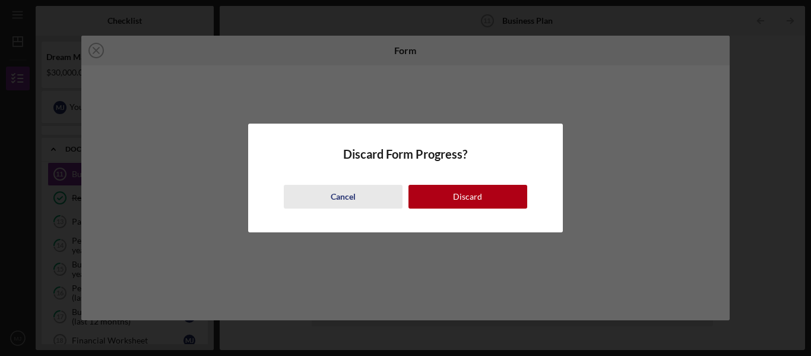
click at [343, 197] on div "Cancel" at bounding box center [343, 197] width 25 height 24
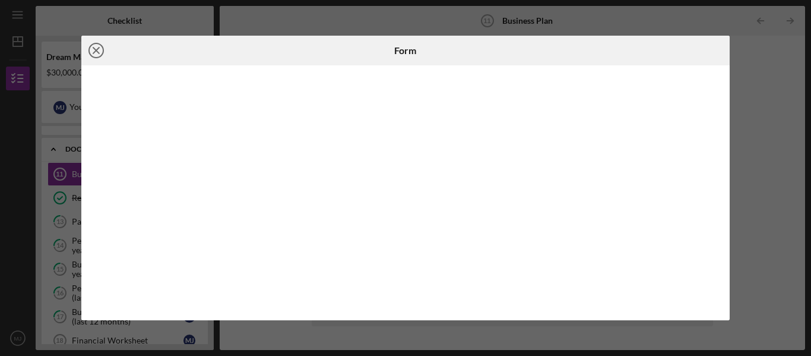
click at [97, 52] on line at bounding box center [96, 51] width 6 height 6
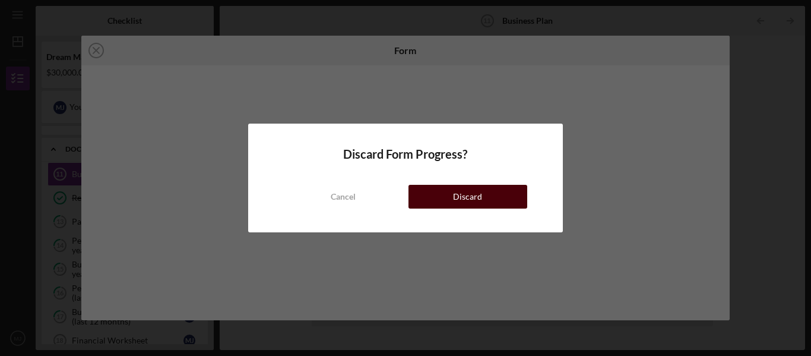
click at [438, 202] on button "Discard" at bounding box center [468, 197] width 119 height 24
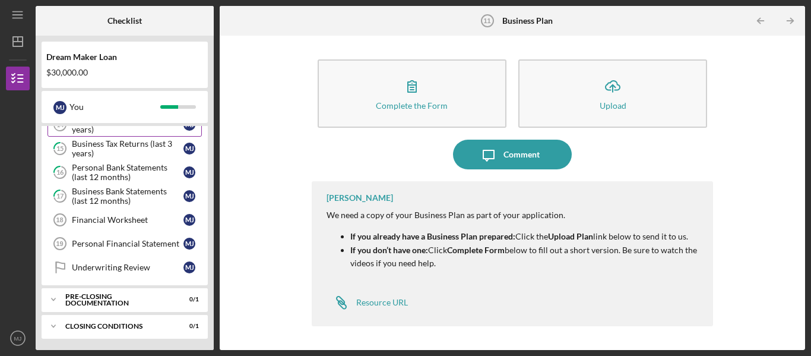
scroll to position [136, 0]
click at [89, 248] on link "Personal Financial Statement 19 Personal Financial Statement [PERSON_NAME]" at bounding box center [125, 243] width 154 height 24
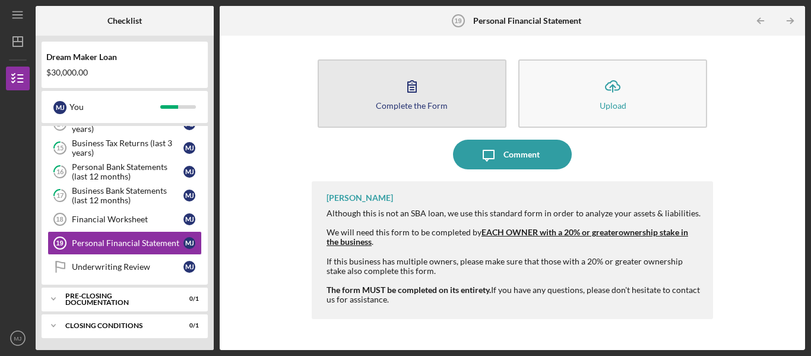
click at [422, 96] on icon "button" at bounding box center [412, 86] width 30 height 30
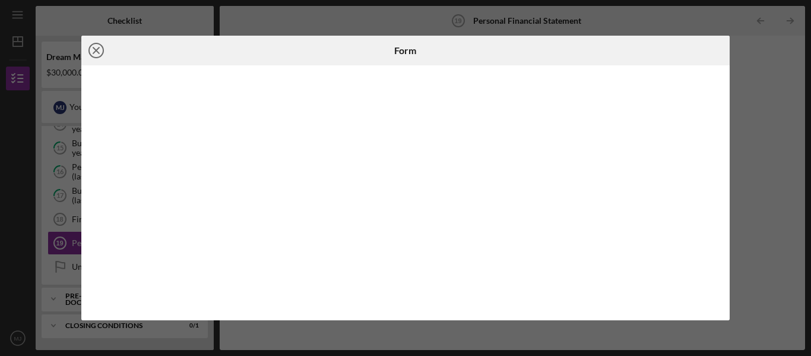
click at [94, 55] on icon "Icon/Close" at bounding box center [96, 51] width 30 height 30
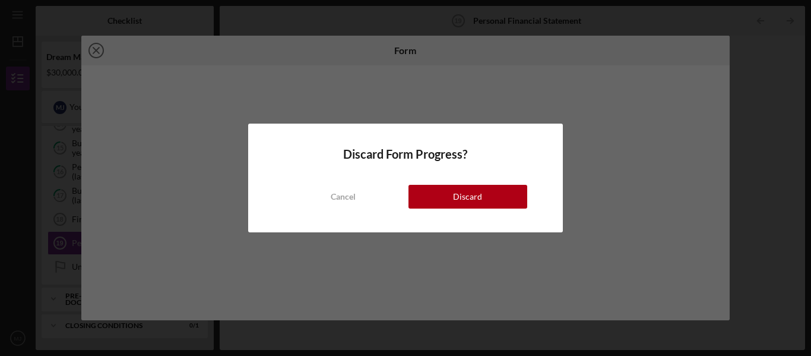
click at [94, 55] on div "Discard Form Progress? Cancel Discard" at bounding box center [405, 178] width 811 height 356
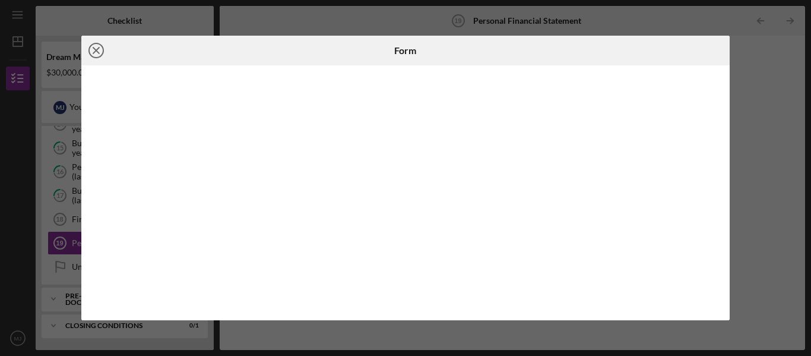
click at [96, 50] on line at bounding box center [96, 51] width 6 height 6
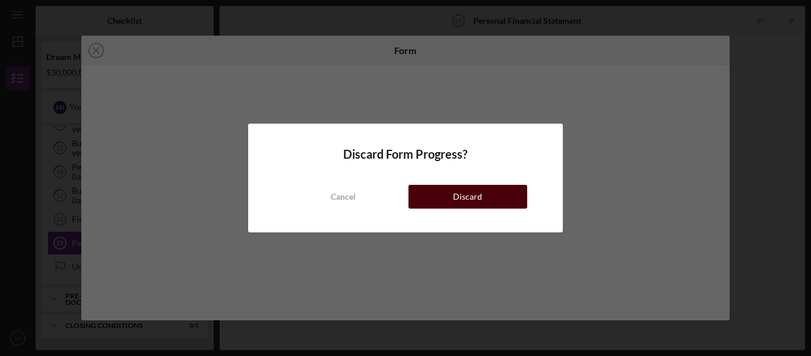
click at [466, 201] on div "Discard" at bounding box center [467, 197] width 29 height 24
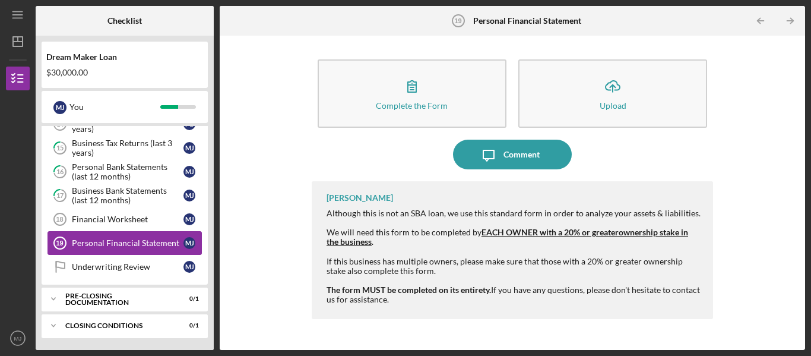
click at [113, 243] on div "Personal Financial Statement" at bounding box center [128, 243] width 112 height 10
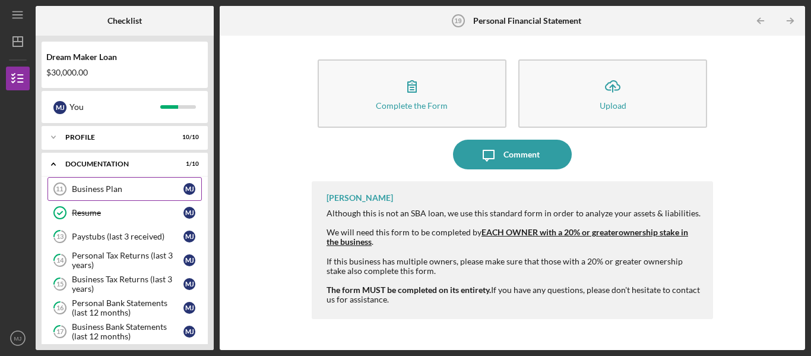
click at [106, 191] on div "Business Plan" at bounding box center [128, 189] width 112 height 10
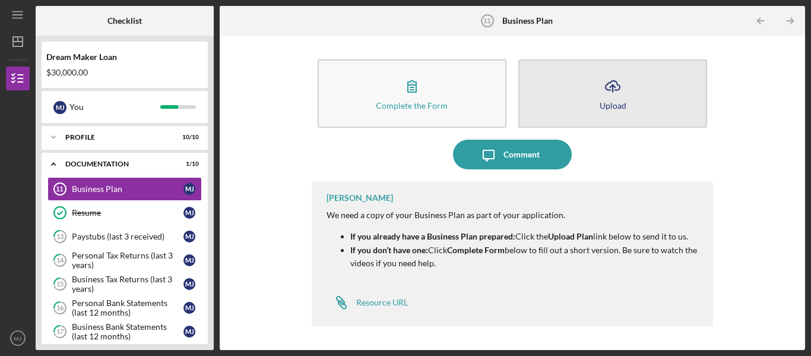
click at [624, 86] on icon "Icon/Upload" at bounding box center [613, 86] width 30 height 30
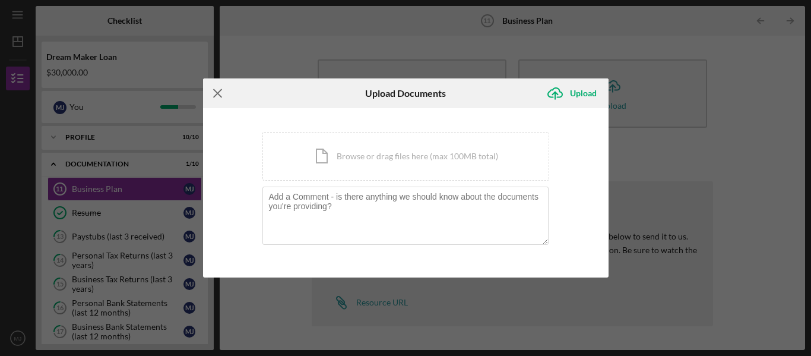
click at [217, 91] on icon "Icon/Menu Close" at bounding box center [218, 93] width 30 height 30
